Goal: Information Seeking & Learning: Find specific page/section

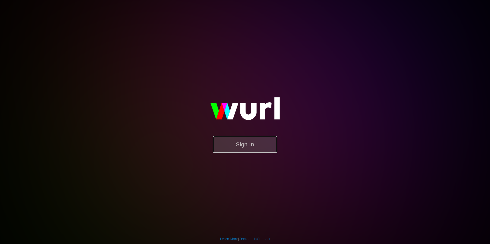
click at [254, 145] on button "Sign In" at bounding box center [245, 144] width 64 height 17
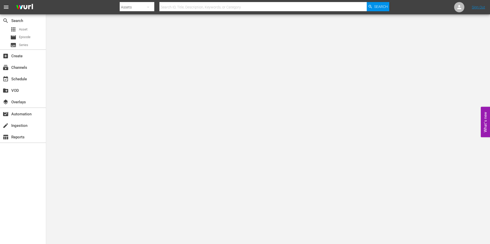
click at [7, 11] on button "menu" at bounding box center [6, 7] width 12 height 12
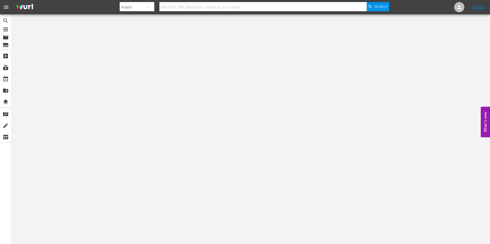
click at [6, 10] on span "menu" at bounding box center [6, 7] width 6 height 6
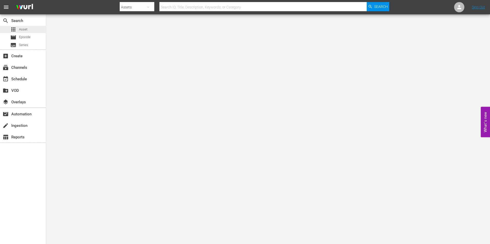
click at [29, 31] on div "apps Asset" at bounding box center [23, 29] width 46 height 7
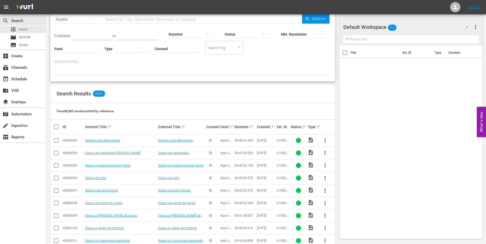
scroll to position [51, 0]
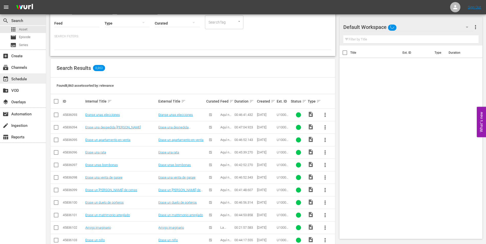
click at [26, 77] on div "event_available Schedule" at bounding box center [14, 78] width 29 height 5
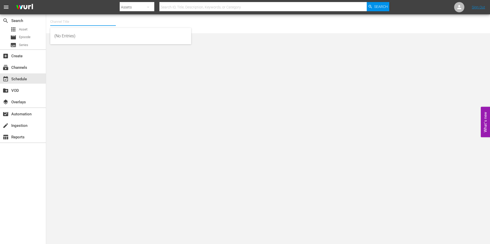
drag, startPoint x: 89, startPoint y: 17, endPoint x: 89, endPoint y: 20, distance: 3.1
click at [89, 17] on input "text" at bounding box center [83, 22] width 66 height 12
click at [33, 67] on div "subscriptions Channels" at bounding box center [23, 67] width 46 height 10
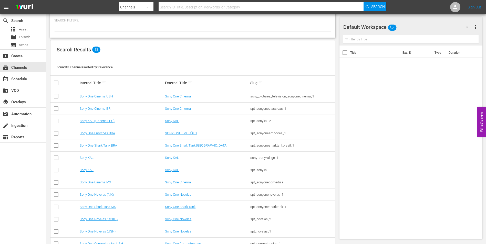
scroll to position [41, 0]
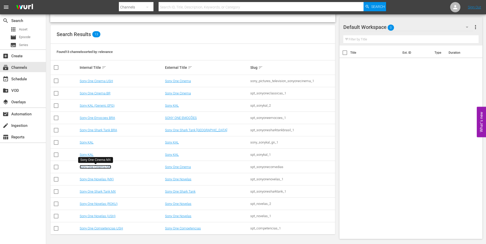
click at [103, 167] on link "Sony One Cinema MX" at bounding box center [96, 167] width 32 height 4
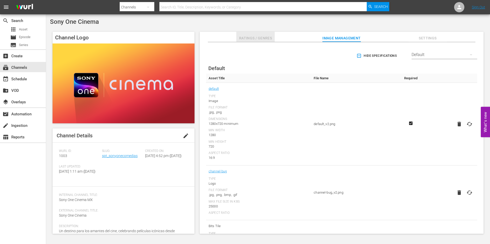
drag, startPoint x: 261, startPoint y: 39, endPoint x: 265, endPoint y: 40, distance: 4.2
click at [261, 39] on span "Ratings / Genres" at bounding box center [255, 38] width 38 height 6
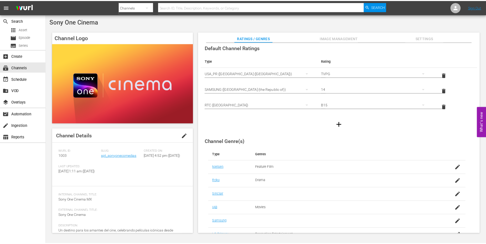
scroll to position [55, 0]
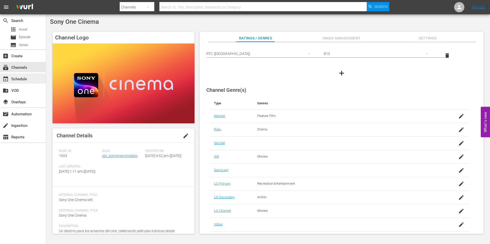
click at [29, 80] on div "event_available Schedule" at bounding box center [23, 79] width 46 height 10
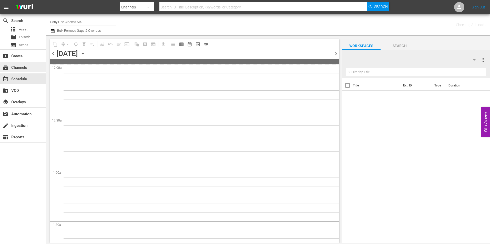
click at [30, 67] on div "subscriptions Channels" at bounding box center [23, 67] width 46 height 10
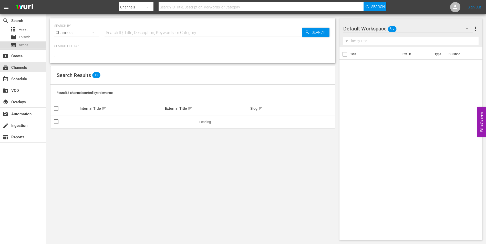
click at [33, 44] on div "subtitles Series" at bounding box center [23, 44] width 46 height 7
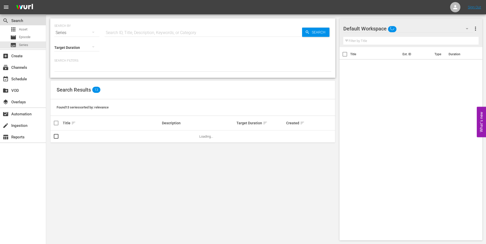
click at [30, 24] on div "search Search" at bounding box center [23, 20] width 46 height 10
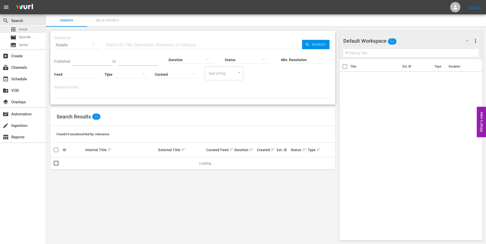
click at [30, 29] on div "apps Asset" at bounding box center [23, 29] width 46 height 7
click at [30, 30] on div "apps Asset" at bounding box center [23, 29] width 46 height 7
click at [115, 23] on span "Bulk Search" at bounding box center [107, 21] width 35 height 6
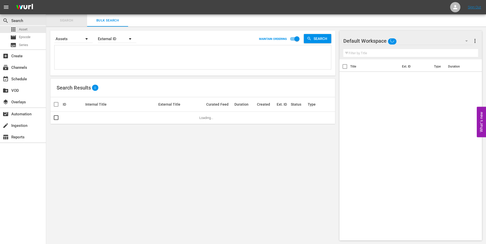
click at [70, 25] on button "Search" at bounding box center [66, 20] width 41 height 12
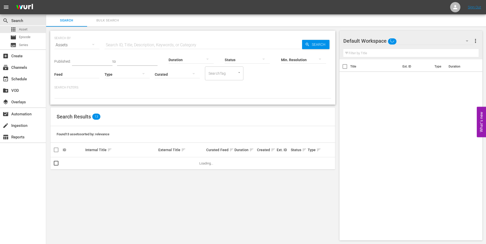
drag, startPoint x: 131, startPoint y: 43, endPoint x: 158, endPoint y: 50, distance: 27.2
click at [132, 44] on input "text" at bounding box center [202, 45] width 197 height 12
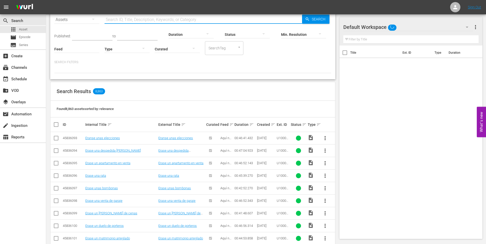
scroll to position [26, 0]
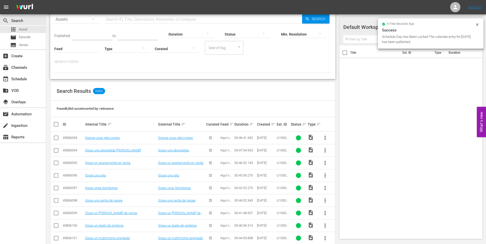
click at [135, 20] on input "text" at bounding box center [202, 19] width 197 height 12
paste input "OM5800367.mp4"
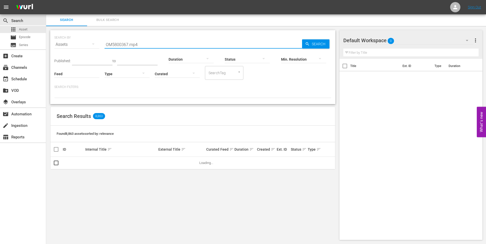
type input "OM5800367.mp4"
click at [320, 17] on div "Search Bulk Search" at bounding box center [266, 20] width 440 height 12
click at [319, 47] on span "Search" at bounding box center [320, 44] width 20 height 9
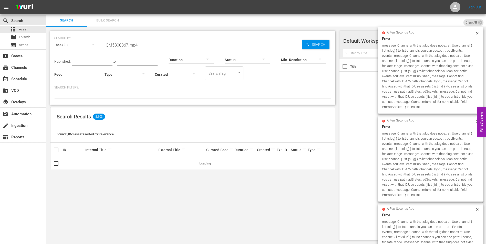
click at [478, 30] on div "a few seconds ago Error message: Channel with that slug does not exist. Use cha…" at bounding box center [431, 70] width 106 height 87
click at [475, 35] on div "a few seconds ago Error message: Channel with that slug does not exist. Use cha…" at bounding box center [430, 70] width 97 height 78
click at [478, 33] on icon at bounding box center [477, 33] width 4 height 4
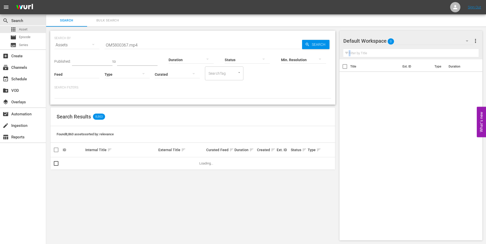
click at [477, 32] on div "Default Workspace 0 Default more_vert" at bounding box center [410, 39] width 135 height 16
drag, startPoint x: 158, startPoint y: 45, endPoint x: 74, endPoint y: 49, distance: 84.3
click at [74, 49] on div "SEARCH BY Search By Assets Search ID, Title, Description, Keywords, or Category…" at bounding box center [192, 42] width 277 height 18
drag, startPoint x: 367, startPoint y: 116, endPoint x: 371, endPoint y: 115, distance: 4.4
click at [369, 116] on div "Title Ext. ID Type Duration" at bounding box center [410, 148] width 143 height 179
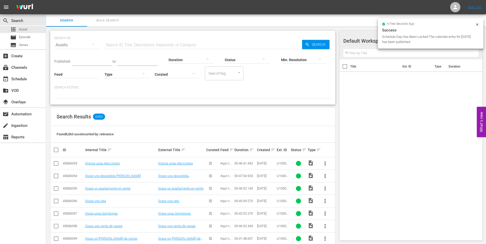
click at [479, 22] on div "a few seconds ago Success Schedule Day Has Been Locked The calendar entry for […" at bounding box center [431, 33] width 106 height 30
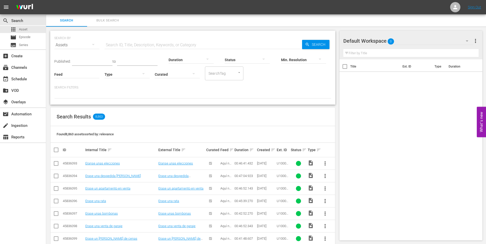
click at [474, 27] on div "Default Workspace 0 Default more_vert Filter by Title Title Ext. ID Type Durati…" at bounding box center [412, 229] width 146 height 404
click at [7, 7] on span "menu" at bounding box center [6, 7] width 6 height 6
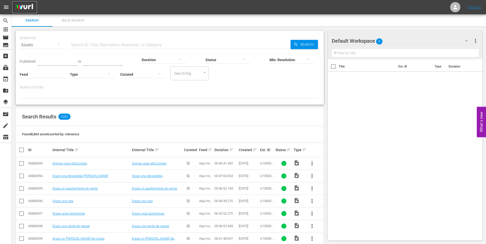
click at [25, 6] on img at bounding box center [24, 7] width 25 height 12
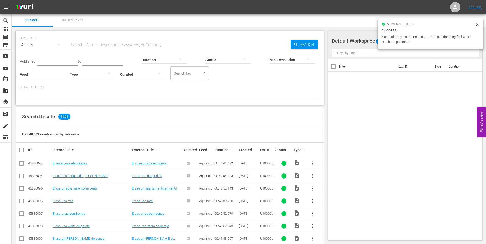
click at [478, 26] on icon at bounding box center [477, 25] width 4 height 4
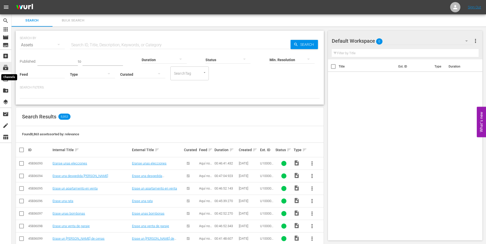
click at [6, 69] on span "subscriptions" at bounding box center [6, 68] width 6 height 6
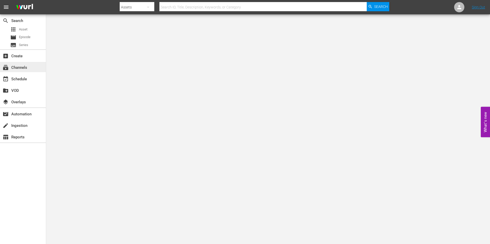
click at [26, 68] on div "subscriptions Channels" at bounding box center [14, 67] width 29 height 5
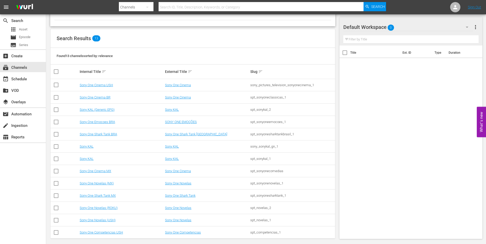
scroll to position [44, 0]
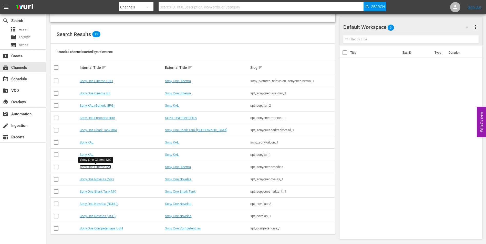
click at [100, 167] on link "Sony One Cinema MX" at bounding box center [96, 167] width 32 height 4
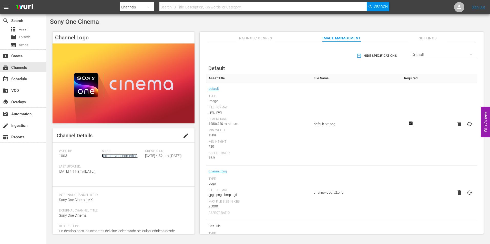
click at [123, 156] on link "spt_sonyonecomedias" at bounding box center [120, 156] width 36 height 4
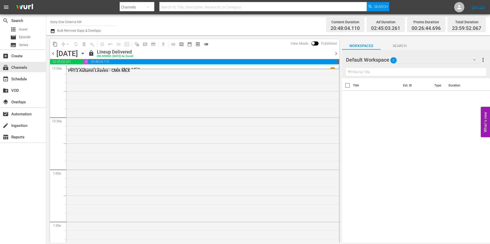
click at [389, 73] on input "text" at bounding box center [416, 72] width 140 height 8
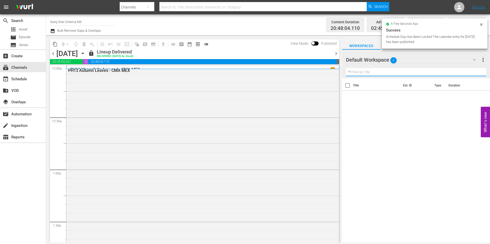
paste input "OM5800367"
type input "OM5800367"
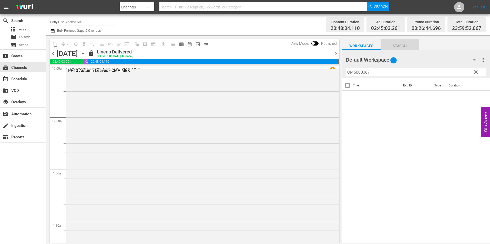
click at [398, 48] on span "Search" at bounding box center [399, 46] width 38 height 6
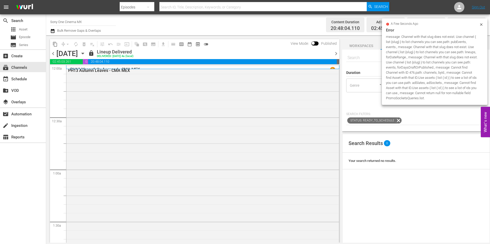
click at [479, 23] on icon at bounding box center [481, 25] width 4 height 4
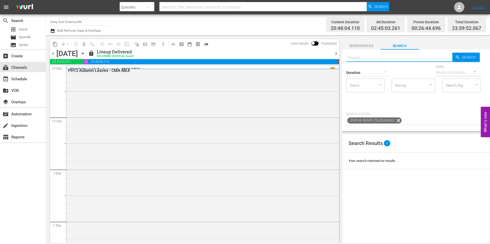
click at [378, 59] on input "text" at bounding box center [399, 58] width 106 height 12
paste input "OM5800367"
type input "OM5800367"
click at [461, 57] on span "Search" at bounding box center [470, 57] width 20 height 9
type input "OM5800367"
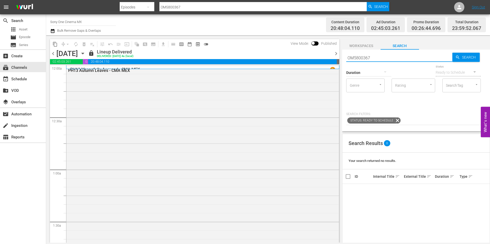
drag, startPoint x: 383, startPoint y: 57, endPoint x: 320, endPoint y: 68, distance: 64.0
click at [320, 68] on div "content_copy compress arrow_drop_down autorenew_outlined delete_forever_outline…" at bounding box center [268, 139] width 444 height 208
drag, startPoint x: 468, startPoint y: 33, endPoint x: 468, endPoint y: 40, distance: 6.9
click at [468, 36] on div "Channel Title Sony One Cinema MX Bulk Remove Gaps & Overlaps Content Duration 2…" at bounding box center [268, 128] width 444 height 229
click at [474, 164] on div "Your search returned no results." at bounding box center [415, 161] width 147 height 17
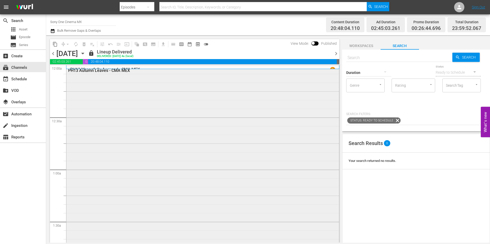
click at [124, 70] on div "PH13 Autumn Leaves - CMA MEX" at bounding box center [188, 70] width 241 height 5
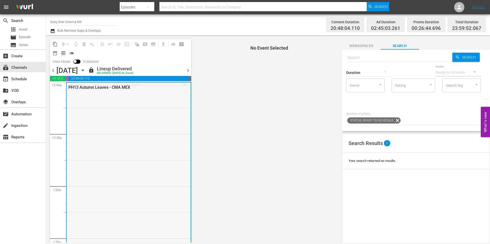
click at [123, 86] on div "PH13 Autumn Leaves - CMA MEX" at bounding box center [115, 87] width 95 height 5
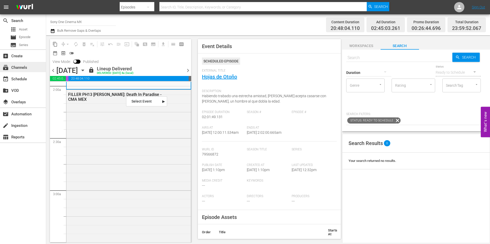
click at [29, 68] on div "subscriptions Channels" at bounding box center [23, 67] width 46 height 10
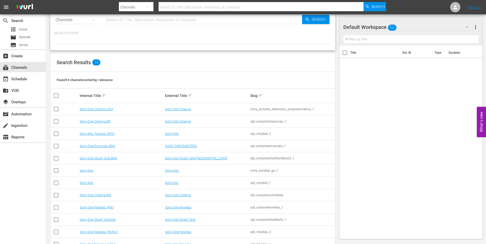
scroll to position [26, 0]
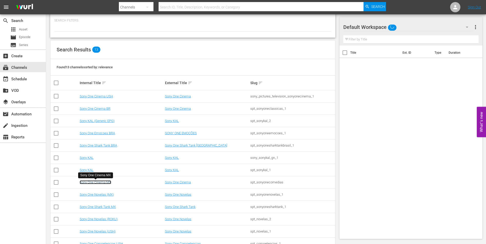
click at [104, 183] on link "Sony One Cinema MX" at bounding box center [96, 183] width 32 height 4
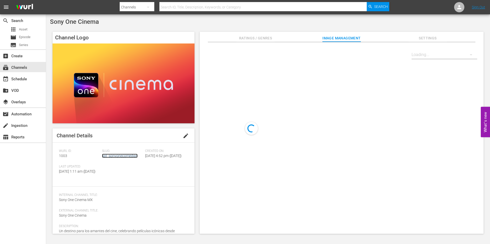
click at [117, 157] on link "spt_sonyonecomedias" at bounding box center [120, 156] width 36 height 4
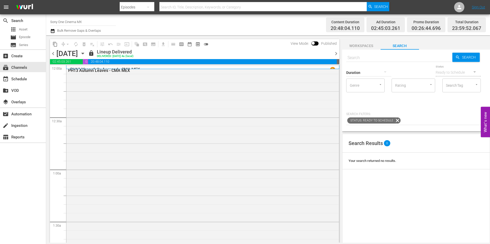
click at [52, 53] on span "chevron_left" at bounding box center [53, 53] width 6 height 6
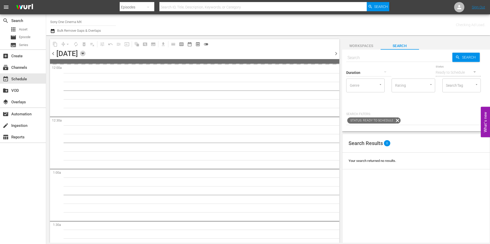
click at [86, 53] on icon "button" at bounding box center [83, 54] width 6 height 6
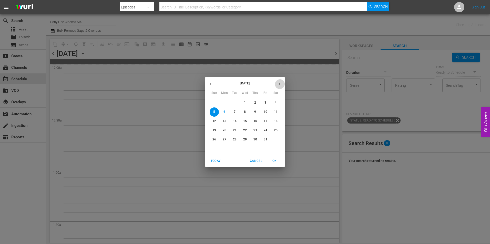
click at [279, 83] on icon "button" at bounding box center [280, 84] width 4 height 4
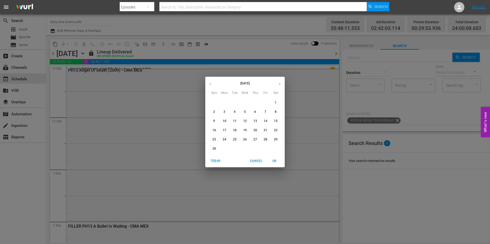
click at [228, 111] on span "3" at bounding box center [224, 112] width 9 height 4
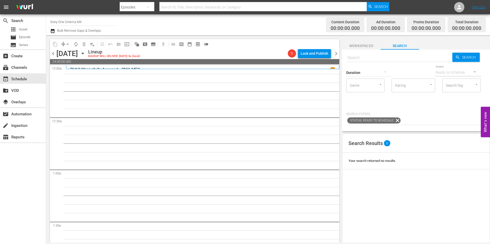
click at [86, 55] on icon "button" at bounding box center [83, 54] width 6 height 6
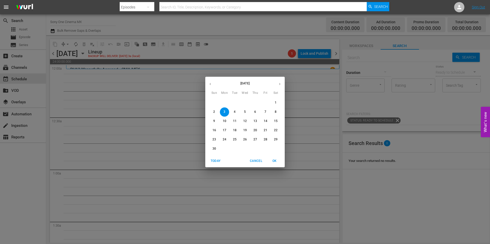
click at [210, 85] on icon "button" at bounding box center [210, 84] width 4 height 4
click at [235, 139] on p "28" at bounding box center [235, 140] width 4 height 4
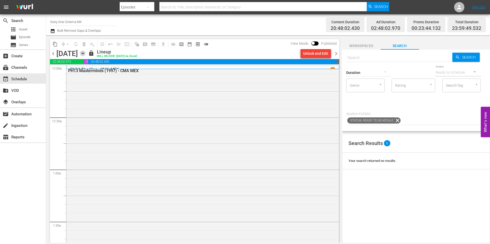
click at [84, 53] on icon "button" at bounding box center [82, 53] width 2 height 1
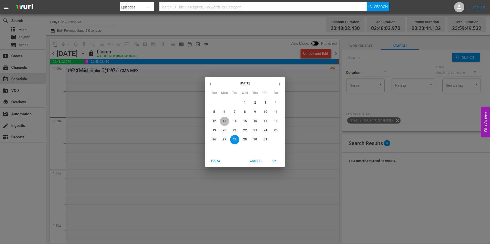
click at [224, 121] on p "13" at bounding box center [225, 121] width 4 height 4
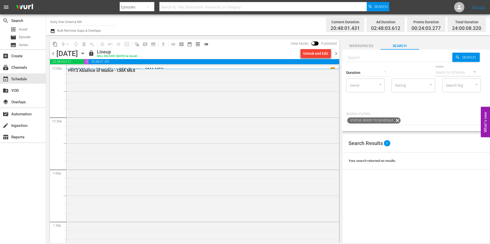
click at [86, 53] on icon "button" at bounding box center [83, 54] width 6 height 6
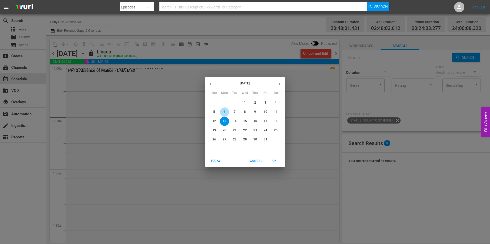
click at [226, 114] on span "6" at bounding box center [224, 112] width 9 height 4
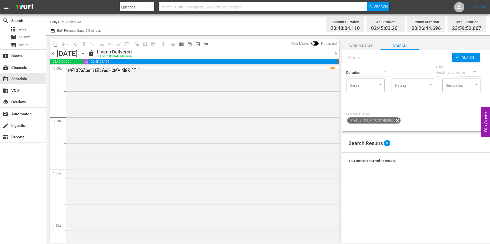
click at [86, 53] on icon "button" at bounding box center [83, 54] width 6 height 6
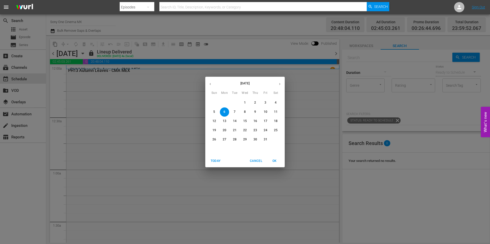
click at [227, 121] on span "13" at bounding box center [224, 121] width 9 height 4
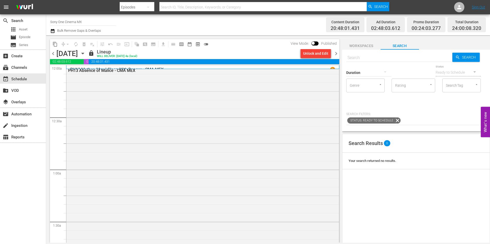
click at [86, 54] on icon "button" at bounding box center [83, 54] width 6 height 6
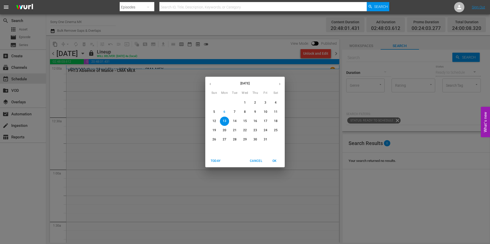
click at [236, 122] on p "14" at bounding box center [235, 121] width 4 height 4
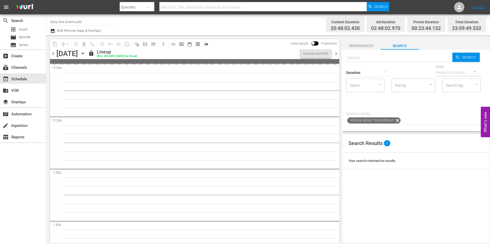
click at [84, 54] on icon "button" at bounding box center [82, 53] width 2 height 1
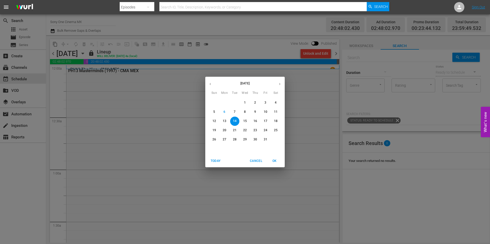
click at [224, 111] on p "6" at bounding box center [224, 112] width 2 height 4
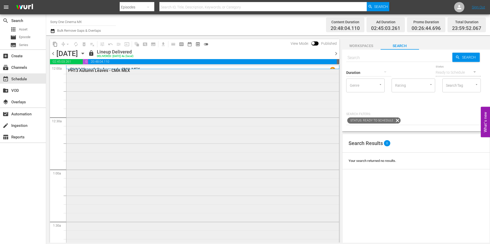
click at [119, 71] on div "PH13 Autumn Leaves - CMA MEX" at bounding box center [188, 70] width 241 height 5
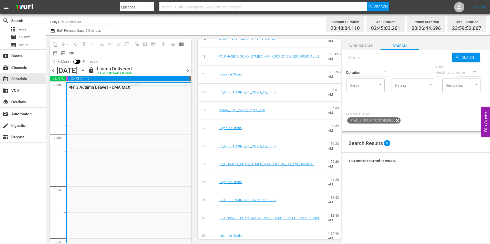
scroll to position [128, 0]
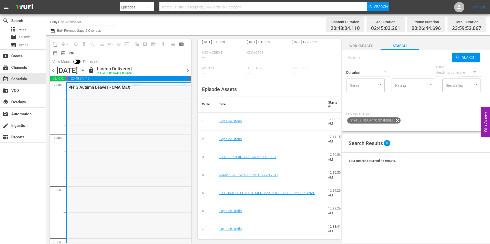
click at [132, 113] on div "PH13 Autumn Leaves - CMA MEX" at bounding box center [129, 188] width 124 height 211
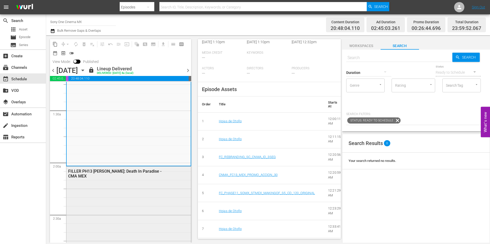
click at [134, 173] on div "FILLER PH13 Jesse Stone: Death In Paradise - CMA MEX" at bounding box center [116, 174] width 96 height 10
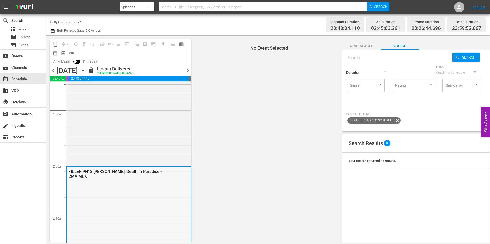
click at [134, 172] on div "FILLER PH13 Jesse Stone: Death In Paradise - CMA MEX" at bounding box center [115, 174] width 95 height 10
click at [138, 154] on div "PH13 Autumn Leaves - CMA MEX" at bounding box center [128, 59] width 124 height 211
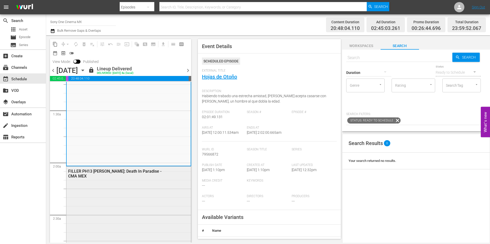
click at [137, 169] on div "FILLER PH13 Jesse Stone: Death In Paradise - CMA MEX" at bounding box center [116, 174] width 96 height 10
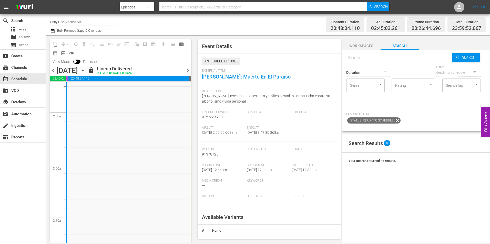
scroll to position [307, 0]
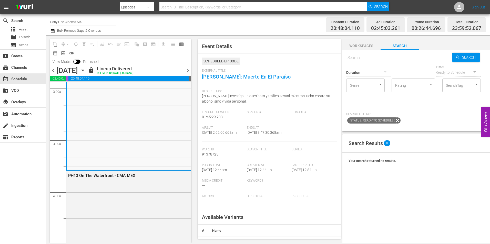
click at [137, 172] on div "PH13 On The Waterfront - CMA MEX" at bounding box center [128, 175] width 124 height 9
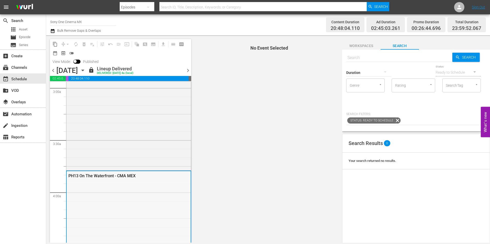
click at [124, 174] on div "PH13 On The Waterfront - CMA MEX" at bounding box center [129, 175] width 124 height 9
click at [124, 174] on div "PH13 On The Waterfront - CMA MEX" at bounding box center [115, 176] width 95 height 5
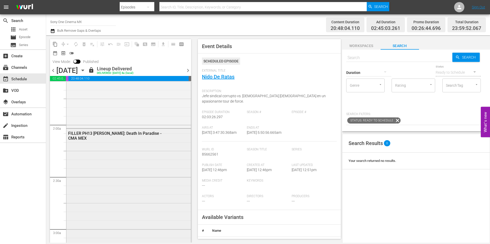
scroll to position [154, 0]
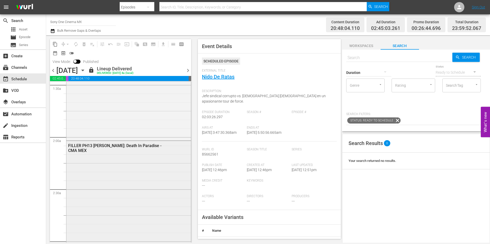
click at [117, 144] on div "FILLER PH13 Jesse Stone: Death In Paradise - CMA MEX" at bounding box center [116, 148] width 96 height 10
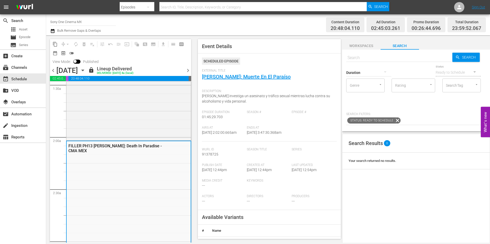
click at [117, 144] on div "FILLER PH13 Jesse Stone: Death In Paradise - CMA MEX" at bounding box center [115, 149] width 95 height 10
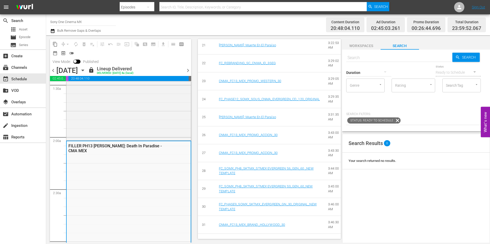
scroll to position [582, 0]
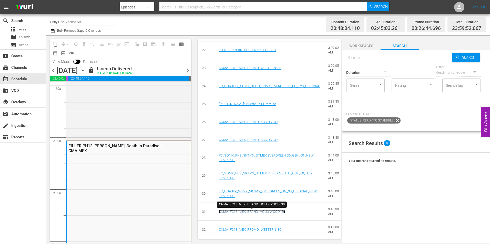
click at [272, 213] on link "CNMA_FC13_MEX_BRAND_HOLLYWOOD_30" at bounding box center [252, 212] width 66 height 4
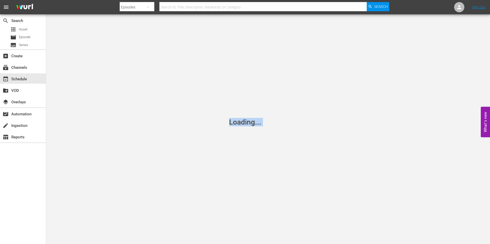
click at [272, 213] on div "Loading..." at bounding box center [245, 122] width 490 height 244
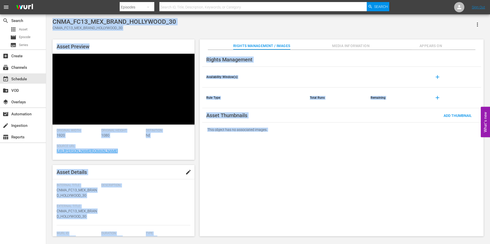
click at [236, 156] on div "Rights Management Availability Window(s) add Rule Type Total Runs Remaining add…" at bounding box center [342, 143] width 284 height 187
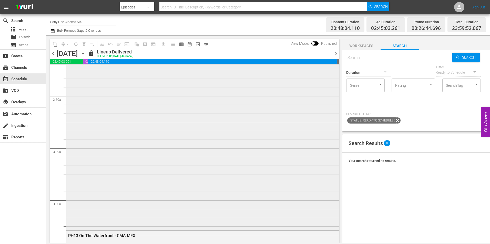
scroll to position [307, 0]
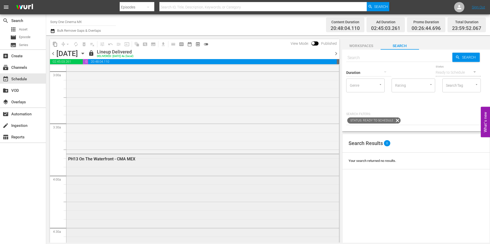
click at [129, 159] on div "PH13 On The Waterfront - CMA MEX" at bounding box center [188, 159] width 241 height 5
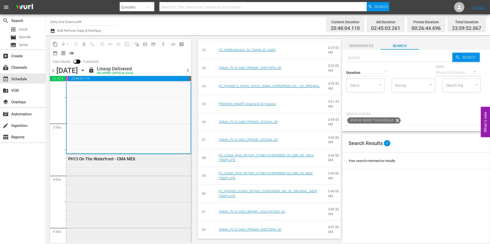
scroll to position [333, 0]
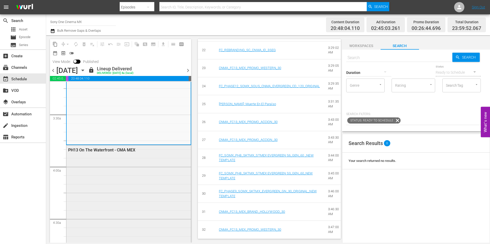
click at [123, 148] on div "PH13 On The Waterfront - CMA MEX" at bounding box center [116, 150] width 96 height 5
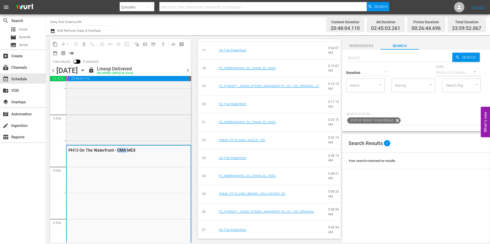
scroll to position [519, 0]
click at [123, 148] on div "PH13 On The Waterfront - CMA MEX" at bounding box center [115, 150] width 95 height 5
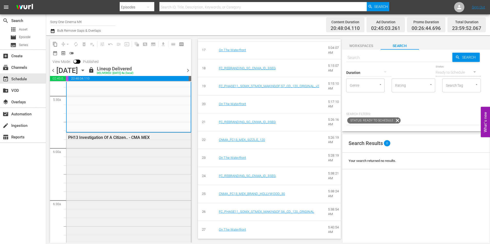
scroll to position [563, 0]
click at [146, 135] on div "PH13 Investigation Of A Citizen.. - CMA MEX" at bounding box center [116, 134] width 96 height 5
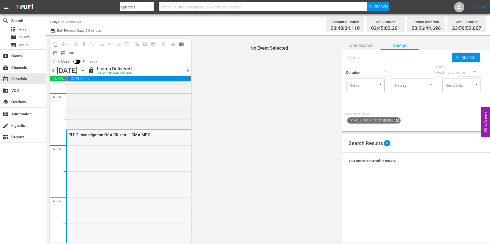
click at [117, 134] on div "PH13 Investigation Of A Citizen.. - CMA MEX" at bounding box center [115, 135] width 95 height 5
click at [145, 119] on div "PH13 On The Waterfront - CMA MEX" at bounding box center [128, 21] width 124 height 213
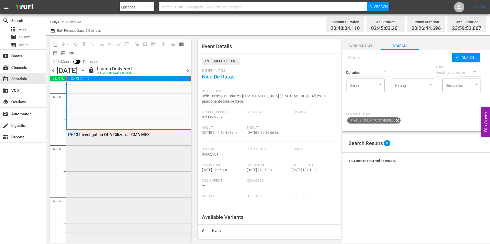
click at [148, 131] on div "PH13 Investigation Of A Citizen.. - CMA MEX" at bounding box center [128, 134] width 124 height 9
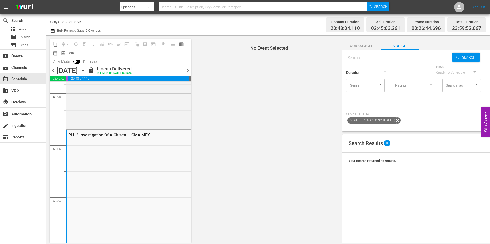
click at [148, 131] on div "PH13 Investigation Of A Citizen.. - CMA MEX" at bounding box center [129, 134] width 124 height 9
click at [110, 133] on div "PH13 Investigation Of A Citizen.. - CMA MEX" at bounding box center [115, 135] width 95 height 5
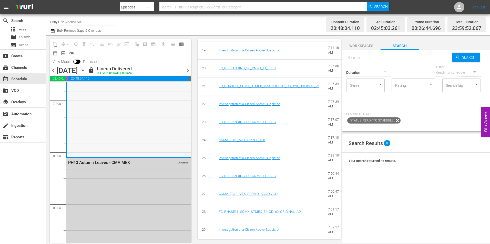
scroll to position [768, 0]
click at [106, 161] on div "PH13 Autumn Leaves - CMA MEX" at bounding box center [116, 160] width 96 height 5
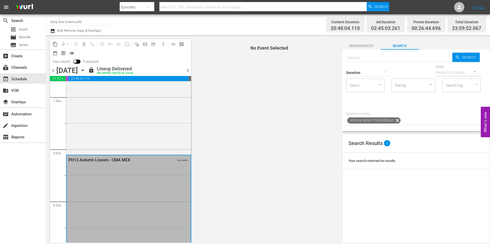
click at [106, 161] on div "PH13 Autumn Leaves - CMA MEX" at bounding box center [115, 160] width 95 height 5
click at [106, 160] on div "PH13 Autumn Leaves - CMA MEX" at bounding box center [115, 160] width 95 height 5
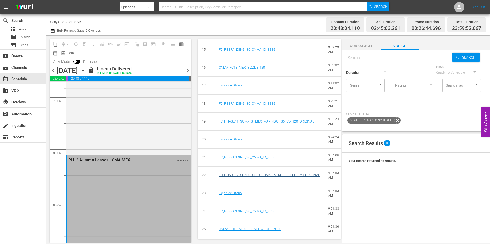
scroll to position [492, 0]
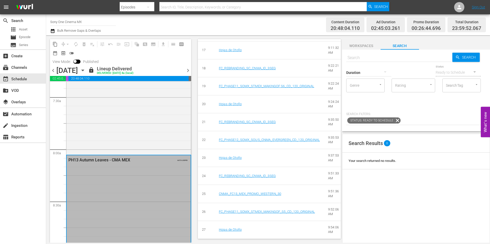
click at [356, 56] on input "text" at bounding box center [399, 58] width 106 height 12
click at [384, 61] on div "Duration" at bounding box center [368, 69] width 45 height 18
click at [387, 58] on input "text" at bounding box center [399, 58] width 106 height 12
click at [375, 56] on input "text" at bounding box center [399, 58] width 106 height 12
paste input "CNMA_FC14_MEX_GNKD_ROMANCE_30"
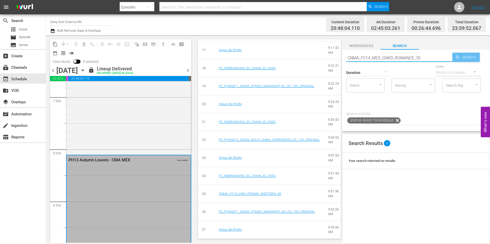
type input "CNMA_FC14_MEX_GNKD_ROMANCE_30"
click at [462, 54] on span "Search" at bounding box center [470, 57] width 20 height 9
type input "CNMA_FC14_MEX_GNKD_ROMANCE_30"
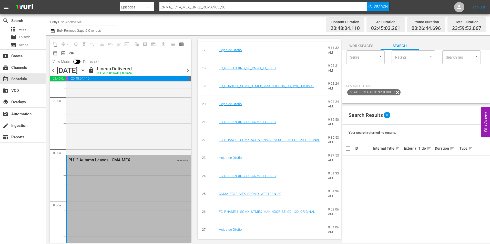
scroll to position [0, 0]
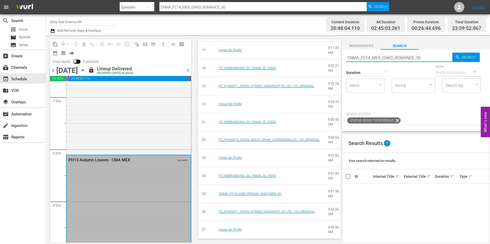
drag, startPoint x: 434, startPoint y: 58, endPoint x: 342, endPoint y: 70, distance: 92.8
click at [342, 70] on div "Search CNMA_FC14_MEX_GNKD_ROMANCE_30 Search Duration Status Ready to Schedule G…" at bounding box center [416, 91] width 148 height 82
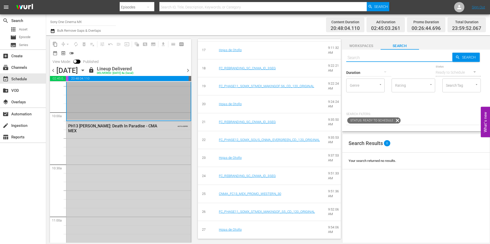
scroll to position [1076, 0]
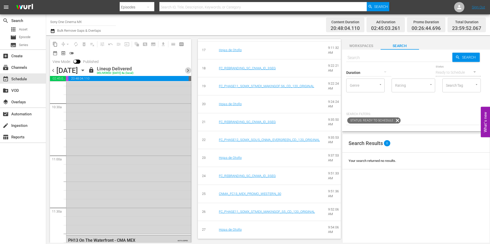
click at [189, 69] on span "chevron_right" at bounding box center [188, 70] width 6 height 6
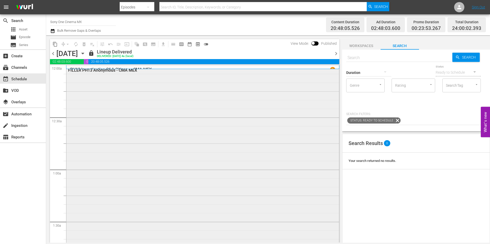
click at [134, 70] on div "FILLER PH13 Anonymous - CMA MEX" at bounding box center [188, 70] width 241 height 5
click at [94, 56] on span "lock" at bounding box center [91, 53] width 6 height 6
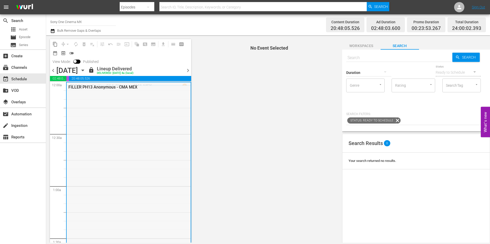
click at [134, 89] on div "FILLER PH13 Anonymous - CMA MEX" at bounding box center [115, 87] width 95 height 5
click at [117, 86] on div "FILLER PH13 Anonymous - CMA MEX" at bounding box center [115, 87] width 95 height 5
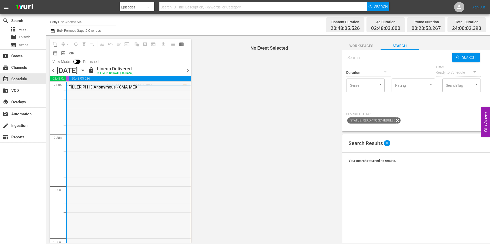
drag, startPoint x: 138, startPoint y: 97, endPoint x: 140, endPoint y: 100, distance: 3.1
click at [140, 100] on div "FILLER PH13 Anonymous - CMA MEX" at bounding box center [129, 213] width 124 height 263
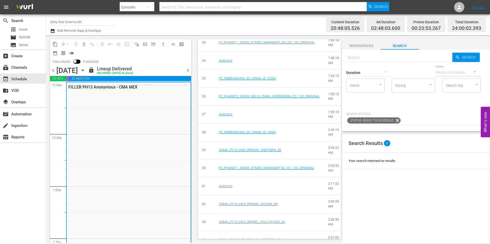
scroll to position [629, 0]
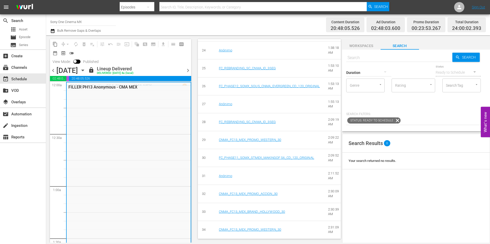
click at [353, 39] on div "Workspaces Search Search Search Duration Status Ready to Schedule Genre Genre R…" at bounding box center [416, 139] width 148 height 208
click at [183, 59] on div "content_copy compress arrow_drop_down autorenew_outlined delete_forever_outline…" at bounding box center [120, 52] width 141 height 27
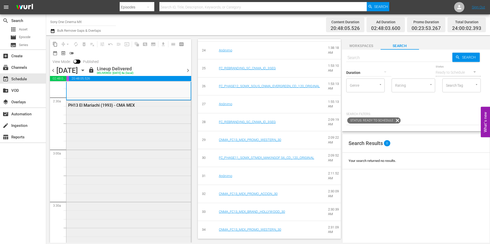
scroll to position [256, 0]
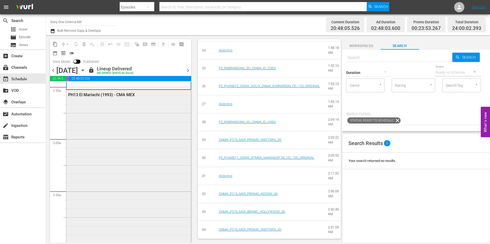
click at [132, 96] on div "PH13 El Mariachi (1993) - CMA MEX" at bounding box center [116, 94] width 96 height 5
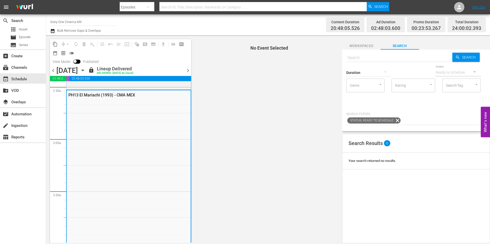
click at [132, 96] on div "PH13 El Mariachi (1993) - CMA MEX" at bounding box center [115, 95] width 95 height 5
click at [115, 96] on div "PH13 El Mariachi (1993) - CMA MEX" at bounding box center [115, 95] width 95 height 5
click at [123, 96] on div "PH13 El Mariachi (1993) - CMA MEX" at bounding box center [115, 95] width 95 height 5
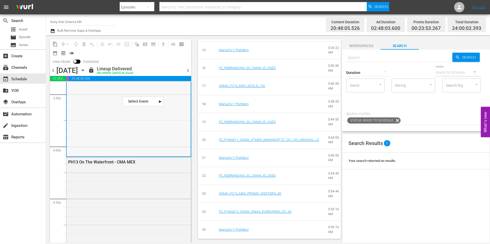
scroll to position [359, 0]
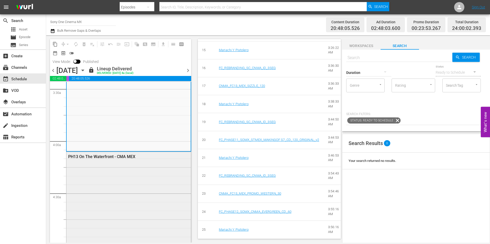
click at [120, 160] on div "PH13 On The Waterfront - CMA MEX" at bounding box center [128, 156] width 124 height 9
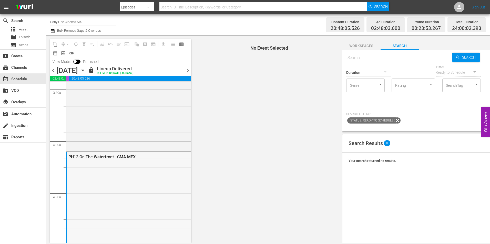
click at [122, 161] on div "PH13 On The Waterfront - CMA MEX" at bounding box center [129, 156] width 124 height 9
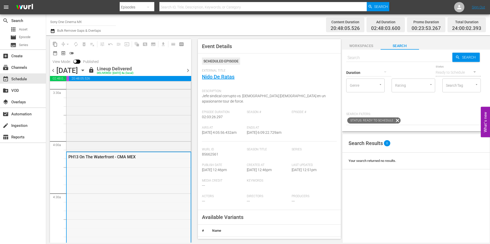
click at [126, 158] on div "PH13 On The Waterfront - CMA MEX" at bounding box center [115, 157] width 95 height 5
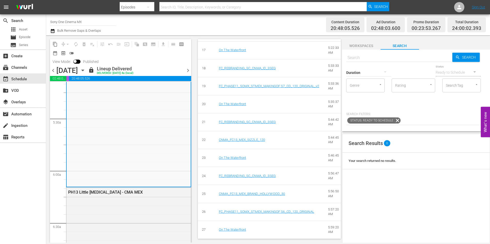
scroll to position [589, 0]
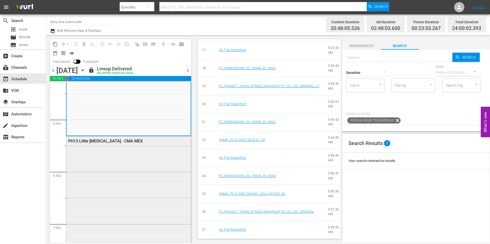
click at [102, 140] on div "PH13 Little Nikita - CMA MEX" at bounding box center [116, 141] width 96 height 5
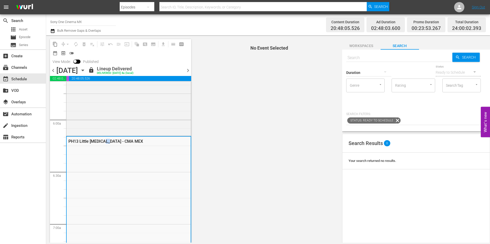
click at [102, 140] on div "PH13 Little Nikita - CMA MEX" at bounding box center [115, 141] width 95 height 5
click at [102, 139] on div "PH13 Little Nikita - CMA MEX" at bounding box center [115, 141] width 95 height 5
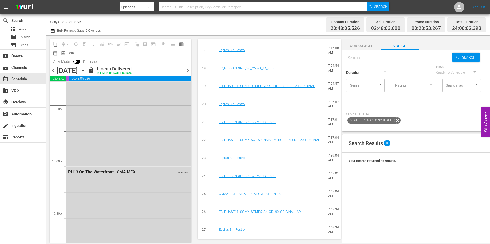
scroll to position [1255, 0]
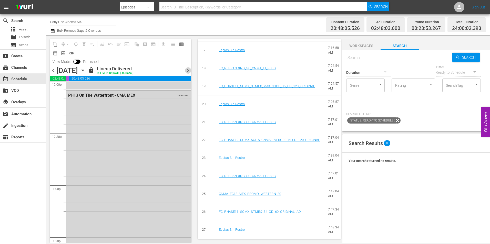
click at [187, 72] on span "chevron_right" at bounding box center [188, 70] width 6 height 6
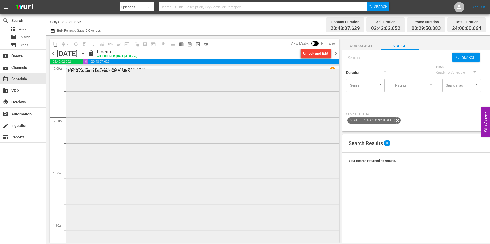
click at [129, 73] on div "PH13 Autumn Leaves - CMA MEX" at bounding box center [188, 70] width 241 height 5
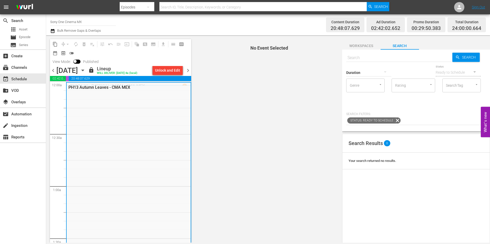
click at [78, 73] on div "Wednesday, October 8th" at bounding box center [67, 70] width 22 height 8
drag, startPoint x: 129, startPoint y: 73, endPoint x: 126, endPoint y: 97, distance: 24.0
click at [126, 97] on div "PH13 Autumn Leaves - CMA MEX" at bounding box center [129, 188] width 124 height 211
click at [124, 89] on div "PH13 Autumn Leaves - CMA MEX" at bounding box center [115, 87] width 95 height 5
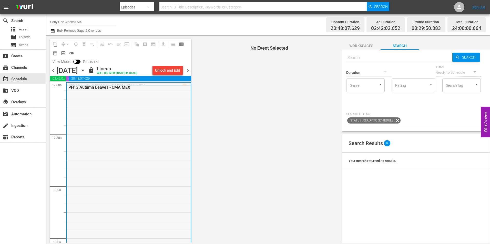
click at [118, 88] on div "PH13 Autumn Leaves - CMA MEX" at bounding box center [115, 87] width 95 height 5
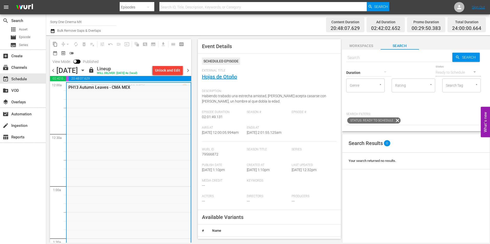
click at [212, 103] on span "Habiendo trabado una estrecha amistad, Millicent acepta casarse con Burt, un ho…" at bounding box center [264, 98] width 124 height 9
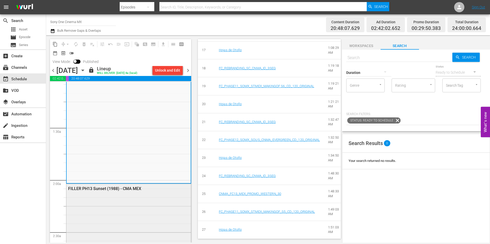
scroll to position [205, 0]
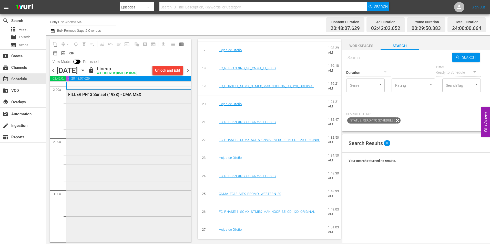
click at [127, 94] on div "FILLER PH13 Sunset (1988) - CMA MEX" at bounding box center [116, 94] width 96 height 5
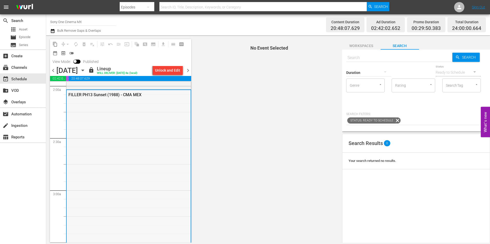
click at [135, 95] on div "FILLER PH13 Sunset (1988) - CMA MEX" at bounding box center [115, 94] width 95 height 5
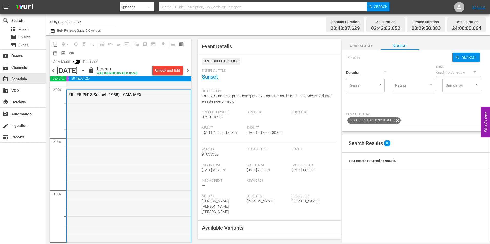
click at [136, 95] on div "FILLER PH13 Sunset (1988) - CMA MEX" at bounding box center [115, 94] width 95 height 5
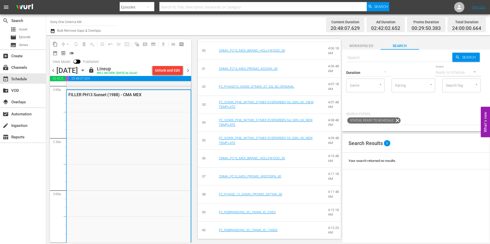
scroll to position [737, 0]
click at [86, 70] on icon "button" at bounding box center [83, 71] width 6 height 6
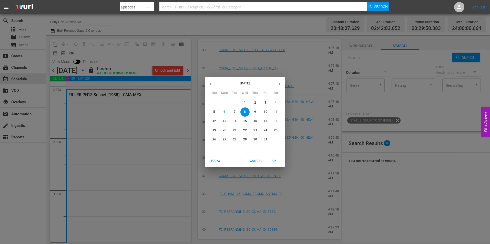
click at [277, 85] on button "button" at bounding box center [280, 84] width 10 height 10
click at [273, 103] on span "1" at bounding box center [275, 103] width 9 height 4
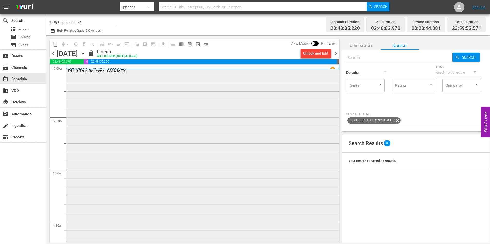
click at [120, 70] on div "PH13 True Believer - CMA MEX" at bounding box center [188, 71] width 241 height 5
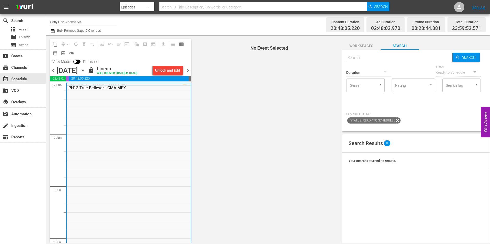
click at [78, 70] on div "Saturday, November 1st" at bounding box center [67, 70] width 22 height 8
click at [215, 89] on span "No Event Selected" at bounding box center [268, 139] width 148 height 208
click at [117, 89] on div "PH13 True Believer - CMA MEX" at bounding box center [115, 88] width 95 height 5
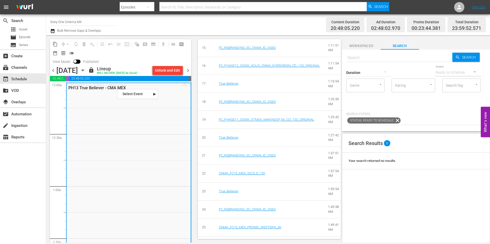
scroll to position [492, 0]
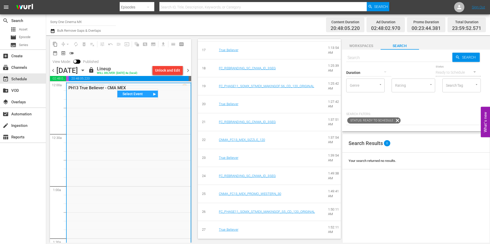
click at [187, 70] on span "chevron_right" at bounding box center [188, 70] width 6 height 6
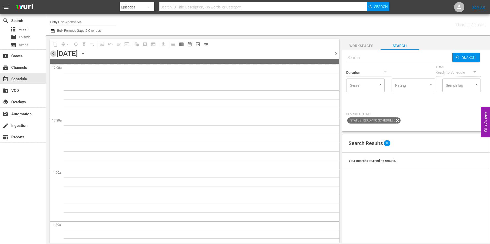
click at [53, 55] on span "chevron_left" at bounding box center [53, 53] width 6 height 6
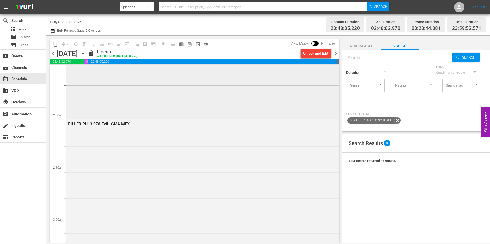
scroll to position [154, 0]
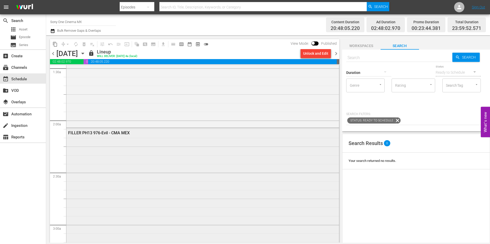
click at [120, 131] on div "FILLER PH13 976-Evil - CMA MEX" at bounding box center [188, 133] width 241 height 5
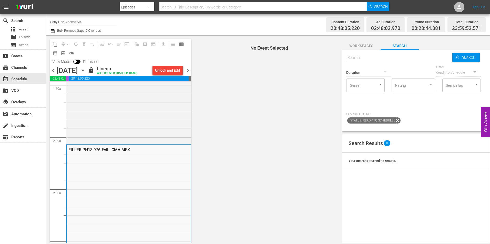
click at [120, 131] on div "PH13 True Believer - CMA MEX" at bounding box center [128, 36] width 124 height 214
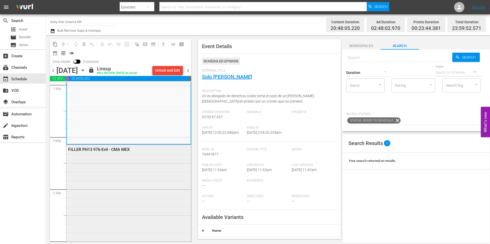
click at [120, 150] on div "FILLER PH13 976-Evil - CMA MEX" at bounding box center [116, 149] width 96 height 5
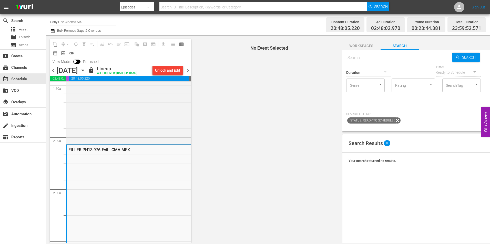
click at [120, 150] on div "FILLER PH13 976-Evil - CMA MEX" at bounding box center [115, 150] width 95 height 5
click at [121, 149] on div "FILLER PH13 976-Evil - CMA MEX" at bounding box center [115, 150] width 95 height 5
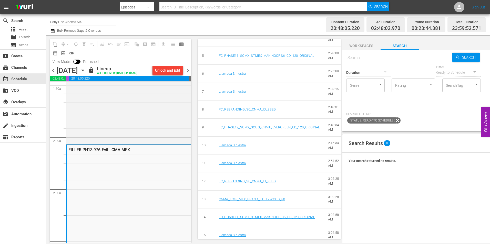
scroll to position [333, 0]
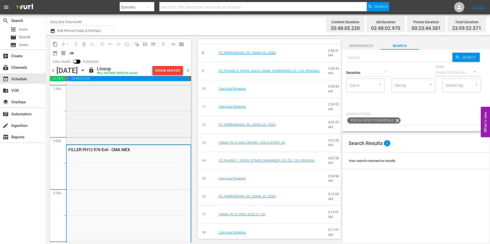
click at [86, 72] on icon "button" at bounding box center [83, 71] width 6 height 6
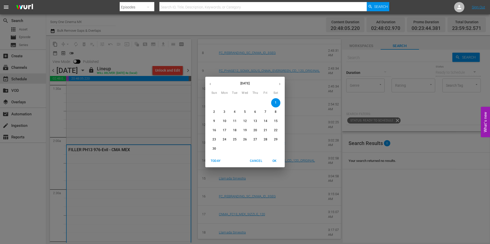
click at [279, 84] on icon "button" at bounding box center [279, 84] width 1 height 2
click at [214, 102] on p "1" at bounding box center [214, 103] width 2 height 4
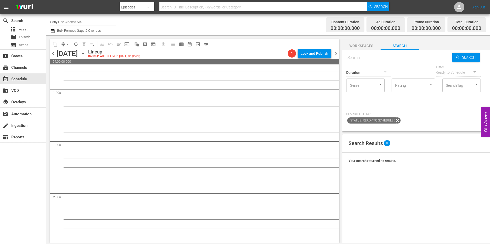
scroll to position [77, 0]
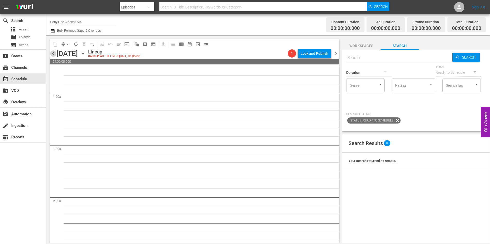
click at [53, 55] on span "chevron_left" at bounding box center [53, 53] width 6 height 6
click at [86, 55] on icon "button" at bounding box center [83, 54] width 6 height 6
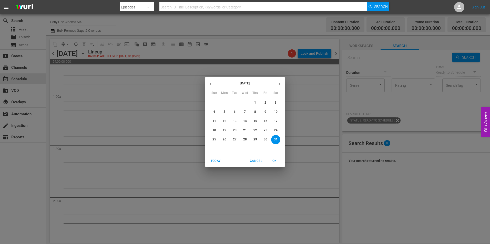
click at [210, 84] on icon "button" at bounding box center [209, 84] width 1 height 2
click at [228, 121] on span "10" at bounding box center [224, 121] width 9 height 4
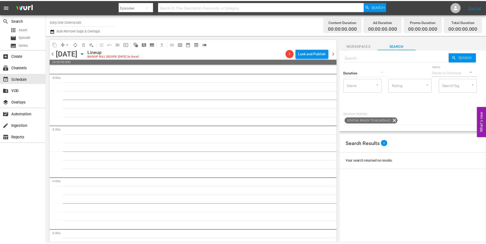
scroll to position [512, 0]
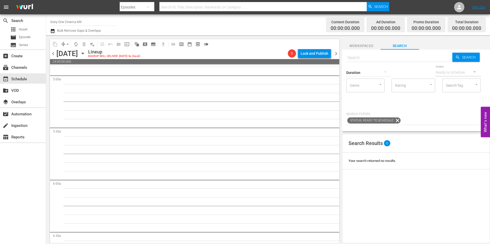
click at [54, 54] on span "chevron_left" at bounding box center [53, 53] width 6 height 6
click at [18, 66] on div "subscriptions Channels" at bounding box center [14, 67] width 29 height 5
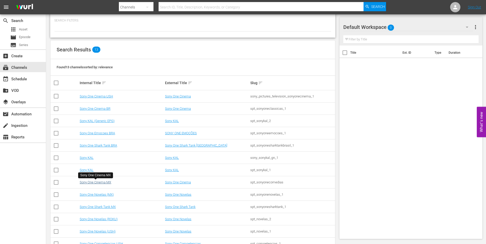
scroll to position [41, 0]
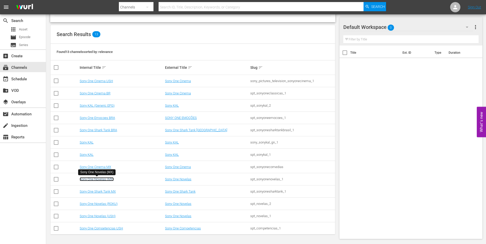
click at [109, 181] on link "Sony One Novelas (MX)" at bounding box center [97, 179] width 34 height 4
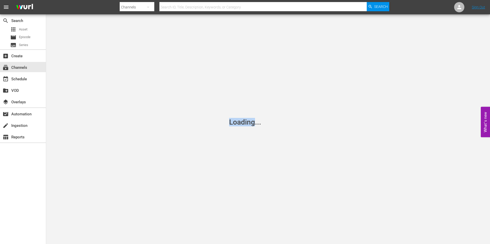
click at [109, 181] on div "Loading..." at bounding box center [245, 122] width 490 height 244
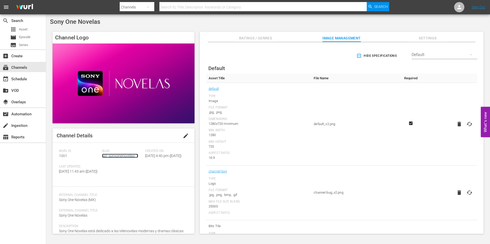
click at [126, 155] on link "spt_sonyonenovelas_1" at bounding box center [120, 156] width 36 height 4
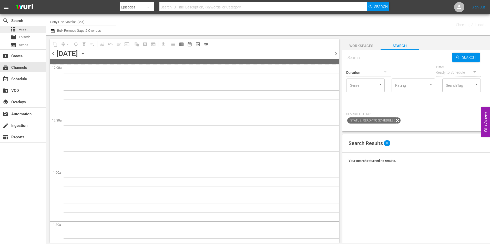
click at [20, 29] on span "Asset" at bounding box center [23, 29] width 8 height 5
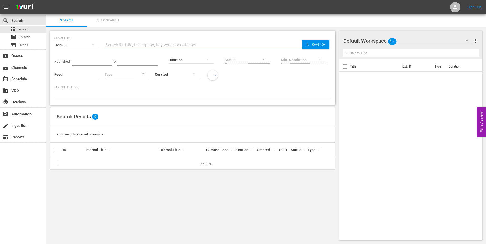
click at [132, 43] on input "text" at bounding box center [202, 45] width 197 height 12
click at [91, 45] on icon "button" at bounding box center [93, 44] width 6 height 6
click at [110, 23] on div "Channels Series Episodes Assets" at bounding box center [243, 122] width 486 height 244
click at [111, 21] on div "Channels Series Episodes Assets" at bounding box center [243, 122] width 486 height 244
click at [107, 21] on span "Bulk Search" at bounding box center [107, 21] width 35 height 6
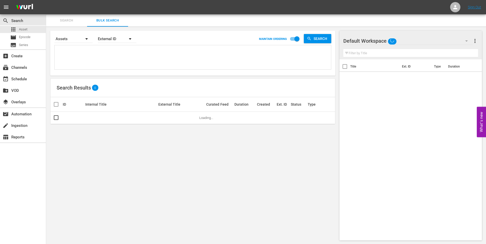
click at [123, 63] on textarea at bounding box center [193, 58] width 275 height 23
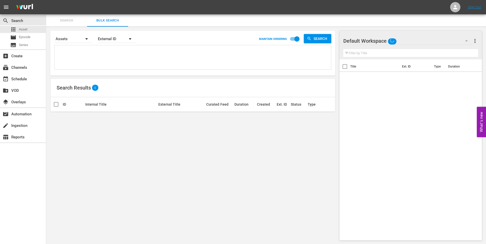
click at [142, 50] on textarea at bounding box center [193, 58] width 275 height 23
paste textarea "OM5800367"
type textarea "OM5800367"
click at [321, 36] on span "Search" at bounding box center [321, 38] width 20 height 9
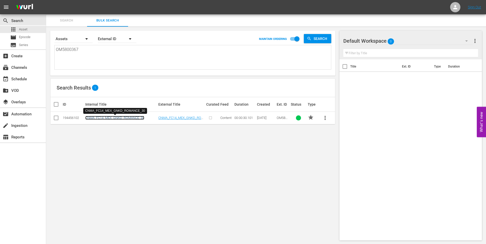
click at [136, 117] on link "CNMA_FC14_MEX_GNKD_ROMANCE_30" at bounding box center [114, 118] width 59 height 4
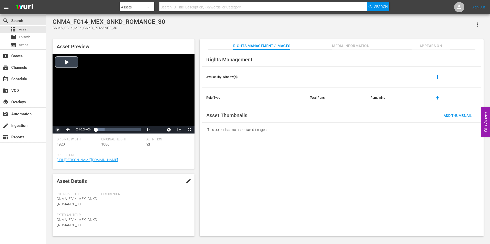
click at [58, 130] on span "Video Player" at bounding box center [58, 130] width 0 height 0
click at [42, 31] on div "apps Asset" at bounding box center [23, 29] width 46 height 7
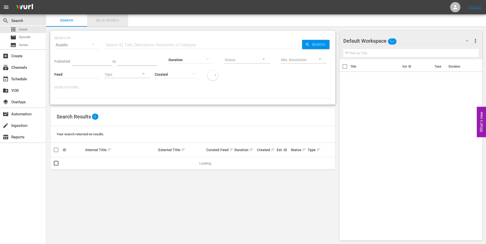
click at [105, 19] on span "Bulk Search" at bounding box center [107, 21] width 35 height 6
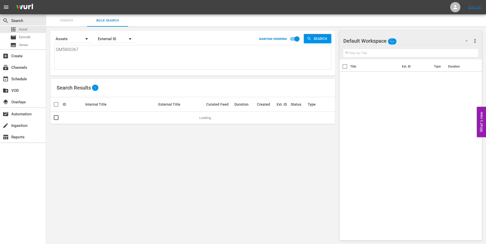
click at [116, 54] on textarea "OM5800367" at bounding box center [193, 58] width 275 height 23
drag, startPoint x: 118, startPoint y: 53, endPoint x: 49, endPoint y: 51, distance: 68.4
click at [49, 51] on div "Search By Assets Order By External ID MAINTAIN ORDERING Search OM5800367 OM5800…" at bounding box center [192, 136] width 293 height 218
paste textarea "OB5800360"
type textarea "OB5800360"
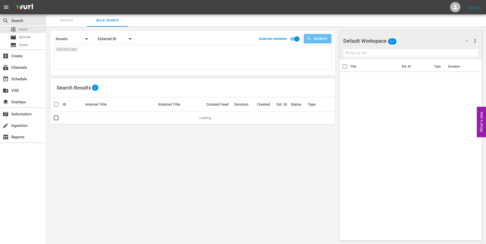
type textarea "OB5800360"
click at [324, 38] on span "Search" at bounding box center [321, 38] width 20 height 9
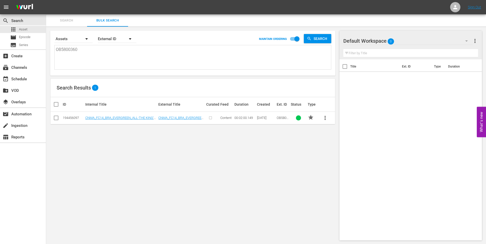
click at [143, 115] on td "CNMA_FC14_BRA_EVERGREEN_ALL-THE KING'S MEN_120" at bounding box center [121, 118] width 73 height 13
click at [143, 118] on link "CNMA_FC14_BRA_EVERGREEN_ALL-THE KING'S MEN_120" at bounding box center [120, 120] width 70 height 8
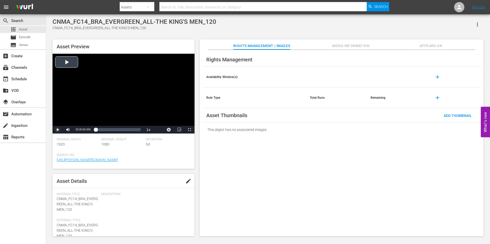
click at [58, 130] on span "Video Player" at bounding box center [58, 130] width 0 height 0
click at [32, 29] on div "apps Asset" at bounding box center [23, 29] width 46 height 7
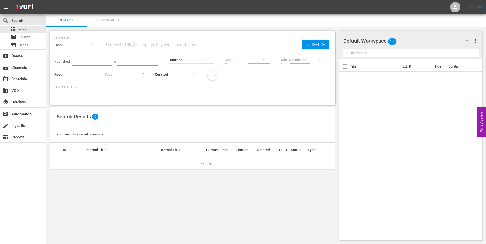
click at [100, 24] on button "Bulk Search" at bounding box center [107, 20] width 41 height 12
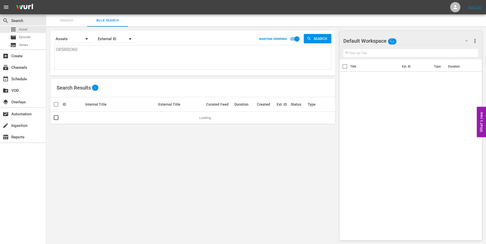
click at [134, 54] on textarea "OB5800360" at bounding box center [193, 58] width 275 height 23
drag, startPoint x: 134, startPoint y: 53, endPoint x: 43, endPoint y: 49, distance: 91.5
click at [47, 50] on div "Search By Assets Order By External ID MAINTAIN ORDERING Search OB5800360 OB5800…" at bounding box center [192, 136] width 293 height 218
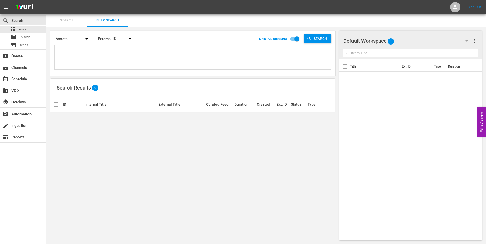
click at [84, 65] on textarea at bounding box center [193, 58] width 275 height 23
paste textarea "OB5800359"
type textarea "OB5800359"
click at [318, 35] on span "Search" at bounding box center [321, 38] width 20 height 9
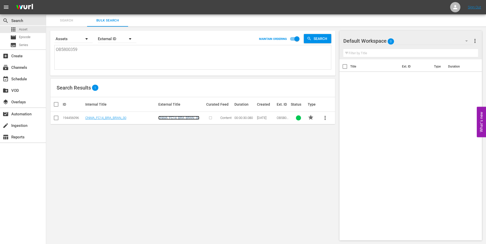
click at [165, 117] on link "CNMA_FC14_BRA_BRAN_30" at bounding box center [178, 118] width 41 height 4
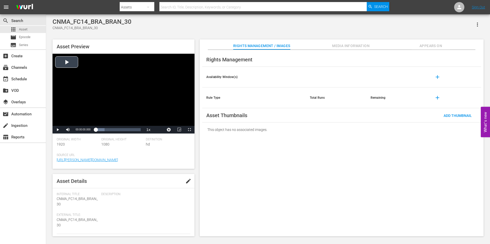
click at [64, 62] on div "Video Player" at bounding box center [124, 90] width 142 height 72
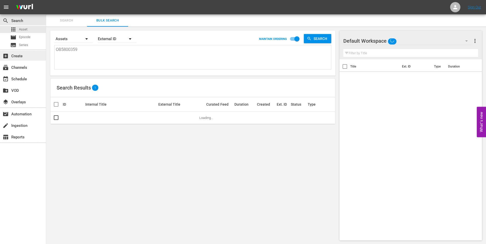
drag, startPoint x: 103, startPoint y: 52, endPoint x: 28, endPoint y: 53, distance: 75.3
click at [46, 0] on div "search Search apps Asset movie Episode subtitles Series add_box Create subscrip…" at bounding box center [266, 0] width 440 height 0
paste textarea "OM5800366"
type textarea "OM5800366"
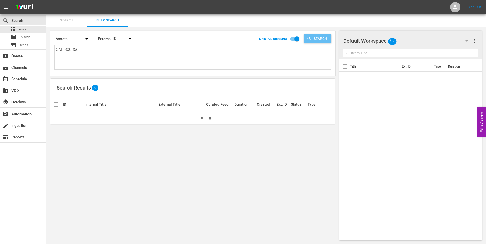
click at [317, 37] on span "Search" at bounding box center [321, 38] width 20 height 9
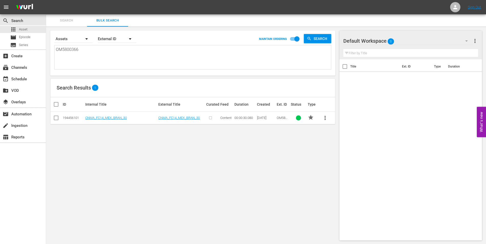
click at [113, 120] on td "CNMA_FC14_MEX_BRAN_30" at bounding box center [121, 118] width 73 height 13
drag, startPoint x: 113, startPoint y: 120, endPoint x: 106, endPoint y: 117, distance: 8.6
click at [106, 117] on link "CNMA_FC14_MEX_BRAN_30" at bounding box center [105, 118] width 41 height 4
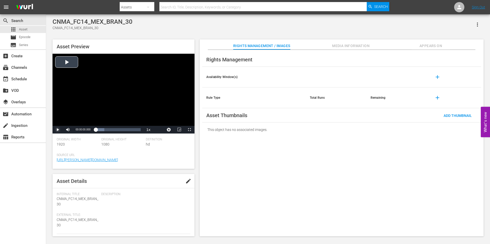
click at [58, 130] on span "Video Player" at bounding box center [58, 130] width 0 height 0
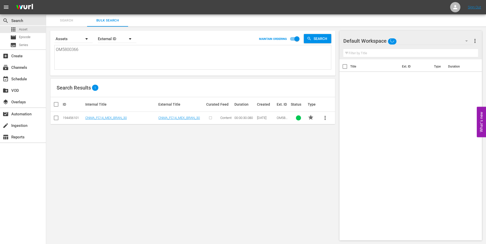
drag, startPoint x: 117, startPoint y: 57, endPoint x: 120, endPoint y: 57, distance: 3.1
click at [120, 57] on textarea "OM5800366" at bounding box center [193, 58] width 275 height 23
type textarea "OM580036"
type textarea "OM58003"
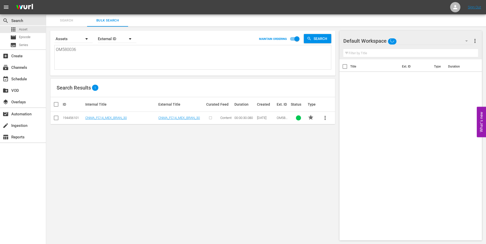
type textarea "OM58003"
type textarea "OM5800"
type textarea "OM580"
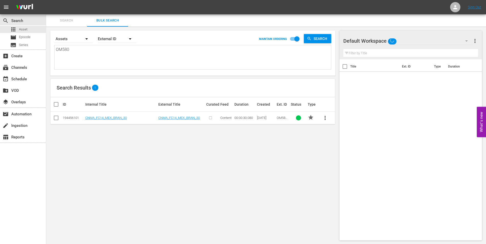
type textarea "OM58"
type textarea "OM5"
type textarea "OM"
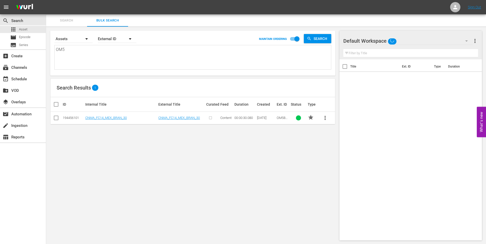
type textarea "OM"
type textarea "O"
paste textarea "OB5800358"
type textarea "OB5800358"
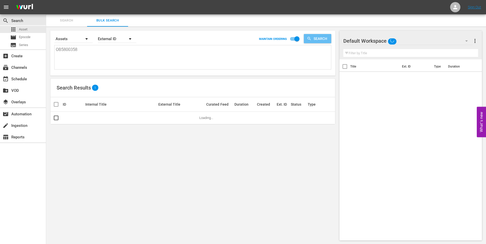
type textarea "OB5800358"
click at [323, 38] on span "Search" at bounding box center [321, 38] width 20 height 9
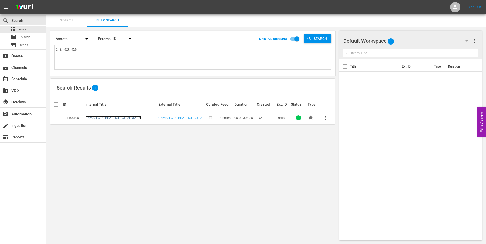
click at [122, 120] on link "CNMA_FC14_BRA_HIGH_COMEDIA_30" at bounding box center [113, 118] width 56 height 4
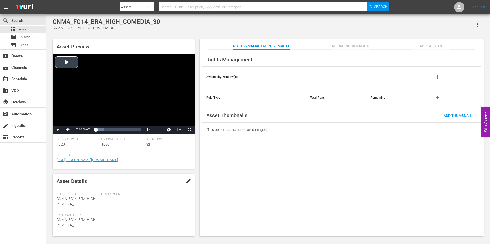
click at [72, 65] on div "Video Player" at bounding box center [124, 90] width 142 height 72
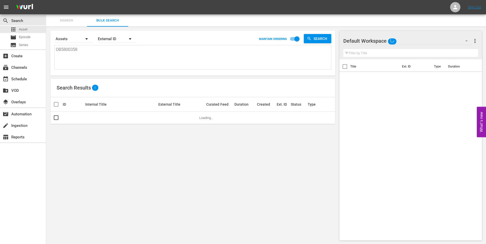
drag, startPoint x: 104, startPoint y: 43, endPoint x: 99, endPoint y: 51, distance: 9.7
click at [99, 51] on div "Search By Assets Order By External ID MAINTAIN ORDERING Search OB5800358 OB5800…" at bounding box center [192, 51] width 277 height 37
click at [97, 51] on textarea "OB5800358" at bounding box center [193, 58] width 275 height 23
drag, startPoint x: 94, startPoint y: 50, endPoint x: 36, endPoint y: 48, distance: 58.2
click at [46, 0] on div "search Search apps Asset movie Episode subtitles Series add_box Create subscrip…" at bounding box center [266, 0] width 440 height 0
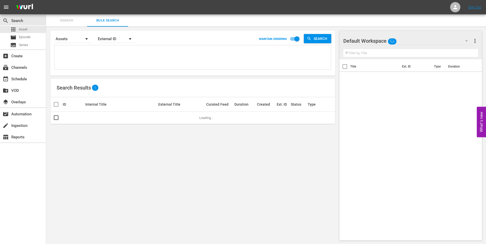
drag, startPoint x: 70, startPoint y: 46, endPoint x: 73, endPoint y: 46, distance: 2.8
drag, startPoint x: 73, startPoint y: 46, endPoint x: 52, endPoint y: 54, distance: 22.5
click at [52, 54] on div "Search By Assets Order By External ID MAINTAIN ORDERING Search" at bounding box center [192, 53] width 285 height 45
click at [69, 51] on textarea at bounding box center [193, 58] width 275 height 23
paste textarea "OM5800365"
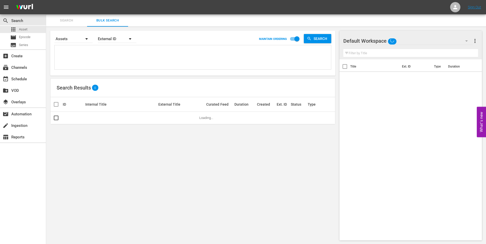
type textarea "OM5800365"
click at [317, 35] on span "Search" at bounding box center [321, 38] width 20 height 9
click at [126, 119] on link "CNMA_FC14_MEX_HIGH_COMEDIA_30" at bounding box center [113, 118] width 56 height 4
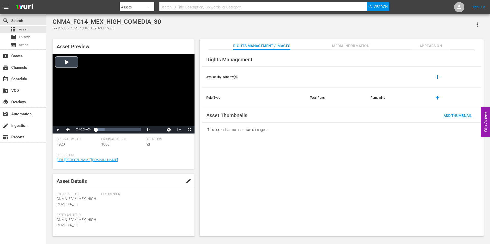
click at [57, 65] on div "Video Player" at bounding box center [124, 90] width 142 height 72
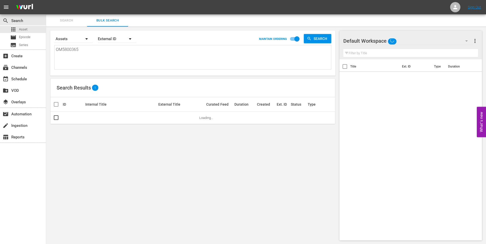
drag, startPoint x: 85, startPoint y: 49, endPoint x: 48, endPoint y: 48, distance: 36.6
click at [49, 48] on div "Search By Assets Order By External ID MAINTAIN ORDERING Search OM5800365 OM5800…" at bounding box center [192, 136] width 293 height 218
paste textarea "OB5800357"
type textarea "OB5800357"
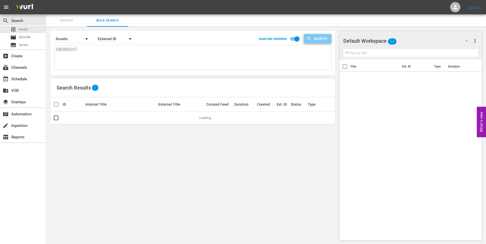
click at [315, 39] on span "Search" at bounding box center [321, 38] width 20 height 9
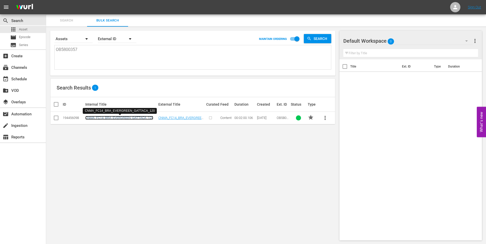
click at [115, 116] on link "CNMA_FC14_BRA_EVERGREEN_GATTACA_120" at bounding box center [119, 118] width 68 height 4
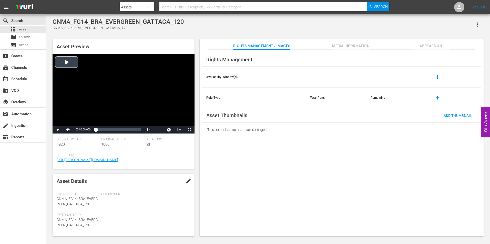
click at [69, 60] on div "Video Player" at bounding box center [124, 90] width 142 height 72
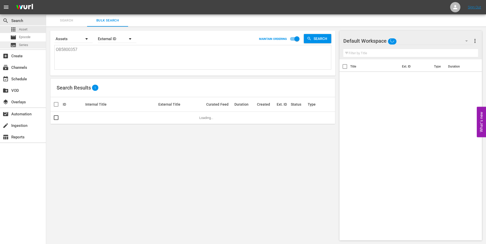
drag, startPoint x: 98, startPoint y: 48, endPoint x: 35, endPoint y: 47, distance: 62.8
click at [46, 0] on div "search Search apps Asset movie Episode subtitles Series add_box Create subscrip…" at bounding box center [266, 0] width 440 height 0
paste textarea "OB5800356"
type textarea "OB5800356"
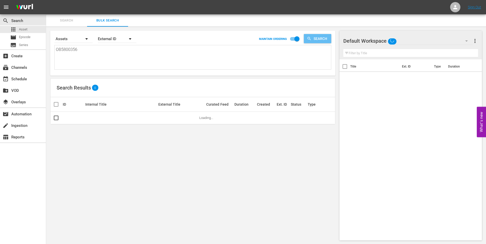
click at [317, 37] on span "Search" at bounding box center [321, 38] width 20 height 9
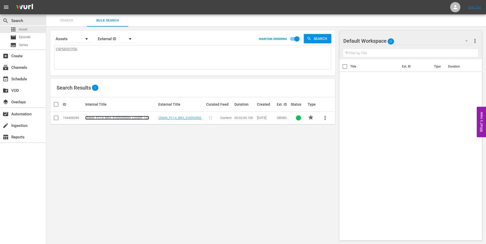
click at [139, 116] on link "CNMA_FC14_BRA_EVERGREEN_LOSER_120" at bounding box center [117, 118] width 64 height 4
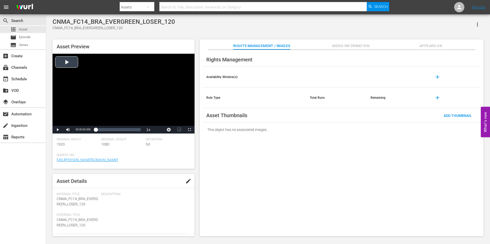
click at [64, 63] on div "Video Player" at bounding box center [124, 90] width 142 height 72
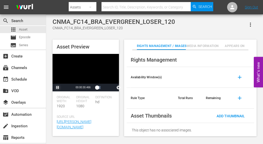
click at [58, 87] on span "Video Player" at bounding box center [58, 87] width 0 height 0
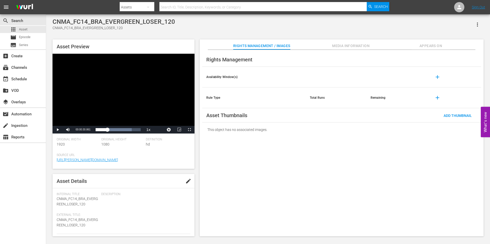
click at [99, 108] on div "Video Player" at bounding box center [124, 90] width 142 height 72
click at [115, 71] on div "Video Player" at bounding box center [124, 90] width 142 height 72
click at [106, 60] on div "Video Player" at bounding box center [124, 90] width 142 height 72
click at [125, 109] on div "Video Player" at bounding box center [124, 90] width 142 height 72
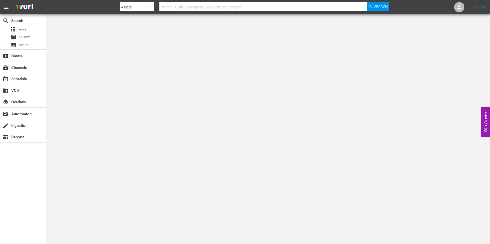
click at [187, 7] on input "text" at bounding box center [262, 7] width 207 height 12
click at [14, 28] on span "apps" at bounding box center [13, 29] width 6 height 6
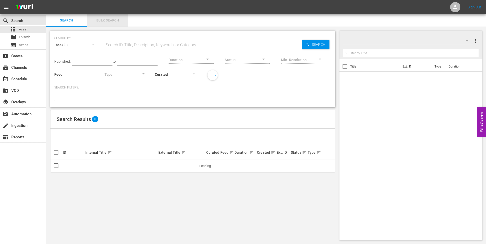
click at [115, 26] on button "Bulk Search" at bounding box center [107, 20] width 41 height 12
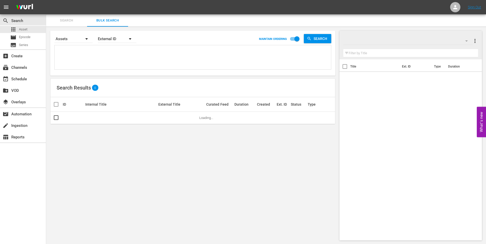
click at [130, 55] on textarea at bounding box center [193, 58] width 275 height 23
paste textarea "OM5800367"
type textarea "OM5800367"
click at [328, 38] on span "Search" at bounding box center [321, 38] width 20 height 9
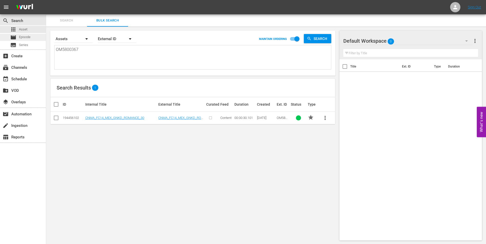
drag, startPoint x: 119, startPoint y: 53, endPoint x: 6, endPoint y: 37, distance: 113.6
click at [46, 0] on div "search Search apps Asset movie Episode subtitles Series add_box Create subscrip…" at bounding box center [266, 0] width 440 height 0
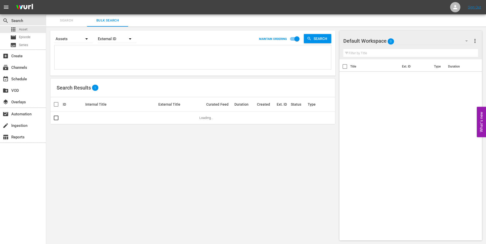
paste textarea "OB5800360"
type textarea "OB5800360"
click at [322, 37] on span "Search" at bounding box center [321, 38] width 20 height 9
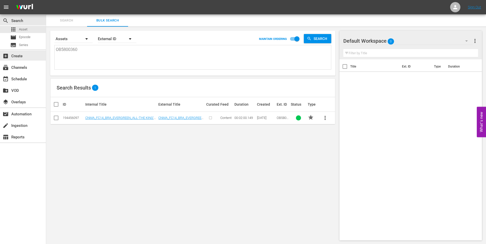
drag, startPoint x: 149, startPoint y: 56, endPoint x: -1, endPoint y: 58, distance: 149.8
click at [0, 58] on html "menu Sign Out search Search apps Asset movie Episode subtitles Series add_box C…" at bounding box center [243, 122] width 486 height 244
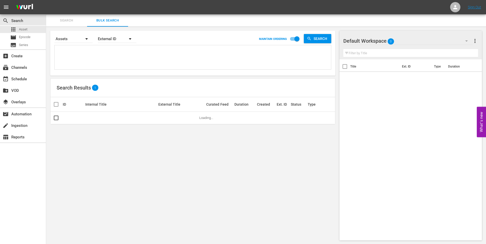
paste textarea "OB5800359"
type textarea "OB5800359"
click at [320, 38] on span "Search" at bounding box center [321, 38] width 20 height 9
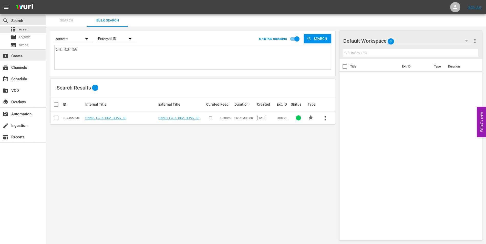
drag, startPoint x: 101, startPoint y: 55, endPoint x: 17, endPoint y: 51, distance: 84.8
click at [46, 0] on div "search Search apps Asset movie Episode subtitles Series add_box Create subscrip…" at bounding box center [266, 0] width 440 height 0
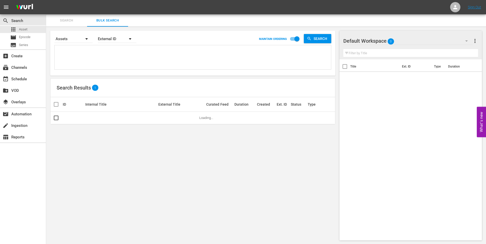
drag, startPoint x: 53, startPoint y: 55, endPoint x: 143, endPoint y: 55, distance: 90.7
click at [143, 55] on textarea at bounding box center [193, 58] width 275 height 23
paste textarea "OB5800358"
type textarea "OB5800358"
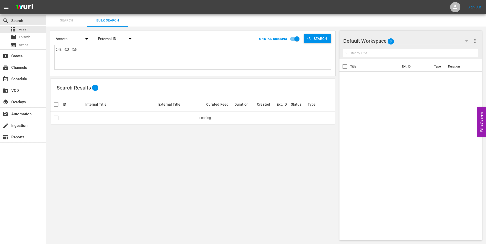
click at [315, 42] on span "Search" at bounding box center [321, 38] width 20 height 9
click at [319, 39] on span "Search" at bounding box center [321, 38] width 20 height 9
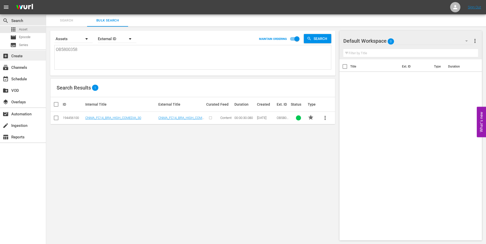
drag, startPoint x: 107, startPoint y: 55, endPoint x: 9, endPoint y: 55, distance: 97.8
click at [46, 0] on div "search Search apps Asset movie Episode subtitles Series add_box Create subscrip…" at bounding box center [266, 0] width 440 height 0
paste textarea "OB5800357"
type textarea "OB5800357"
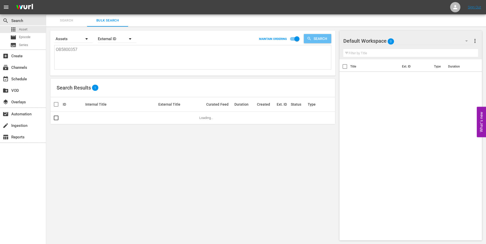
type textarea "OB5800357"
click at [310, 37] on icon "button" at bounding box center [309, 38] width 5 height 5
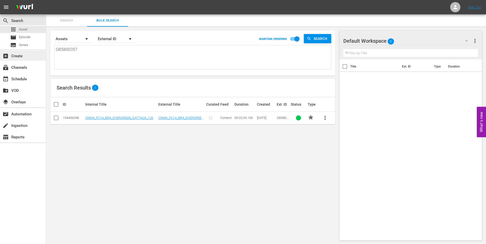
drag, startPoint x: 95, startPoint y: 50, endPoint x: 9, endPoint y: 60, distance: 85.6
click at [46, 0] on div "search Search apps Asset movie Episode subtitles Series add_box Create subscrip…" at bounding box center [266, 0] width 440 height 0
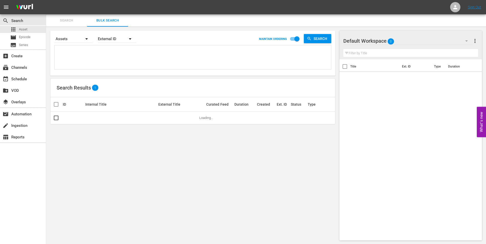
click at [157, 58] on textarea at bounding box center [193, 58] width 275 height 23
paste textarea "OB5800356"
type textarea "OB5800356"
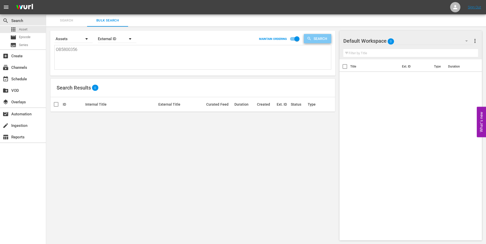
click at [324, 42] on span "Search" at bounding box center [321, 38] width 20 height 9
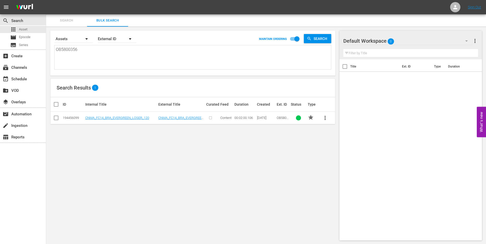
drag, startPoint x: 120, startPoint y: 54, endPoint x: 105, endPoint y: 53, distance: 14.4
click at [101, 53] on textarea "OB5800356" at bounding box center [193, 58] width 275 height 23
drag, startPoint x: 131, startPoint y: 58, endPoint x: 47, endPoint y: 62, distance: 84.1
click at [47, 62] on div "Search By Assets Order By External ID MAINTAIN ORDERING Search OB5800356 OB5800…" at bounding box center [192, 136] width 293 height 218
paste textarea "CNMA_FC14_MEX_GNKD_ROMANCE_30"
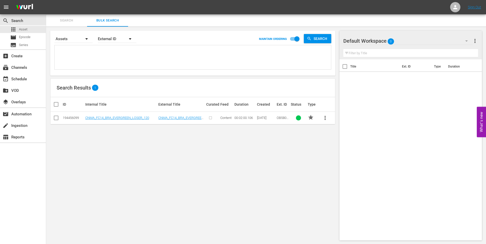
type textarea "CNMA_FC14_MEX_GNKD_ROMANCE_30"
click at [318, 40] on span "Search" at bounding box center [321, 38] width 20 height 9
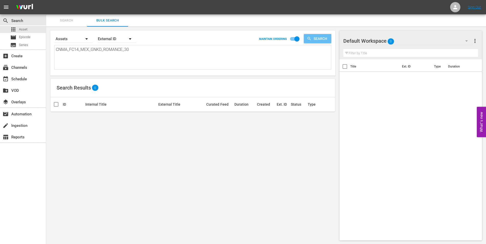
click at [324, 41] on span "Search" at bounding box center [321, 38] width 20 height 9
drag, startPoint x: 134, startPoint y: 47, endPoint x: 0, endPoint y: 53, distance: 134.6
click at [0, 53] on html "menu Sign Out search Search apps Asset movie Episode subtitles Series add_box C…" at bounding box center [243, 122] width 486 height 244
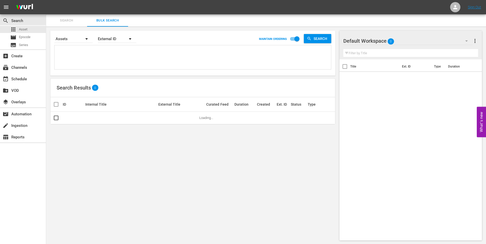
click at [203, 57] on textarea at bounding box center [193, 58] width 275 height 23
paste textarea "OM5800367"
type textarea "OM5800367"
drag, startPoint x: 321, startPoint y: 40, endPoint x: 318, endPoint y: 42, distance: 3.6
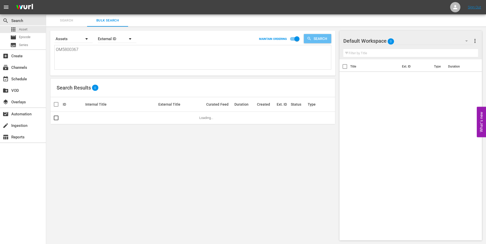
click at [321, 41] on span "Search" at bounding box center [321, 38] width 20 height 9
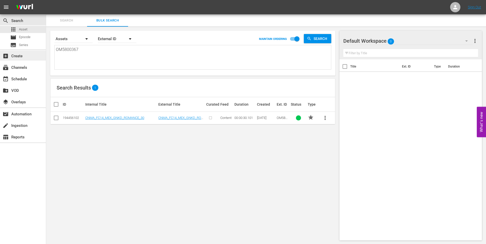
drag, startPoint x: 154, startPoint y: 47, endPoint x: 28, endPoint y: 52, distance: 125.9
click at [46, 0] on div "search Search apps Asset movie Episode subtitles Series add_box Create subscrip…" at bounding box center [266, 0] width 440 height 0
paste textarea "OM5800366"
type textarea "OM5800366"
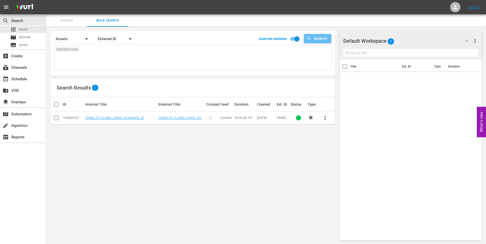
drag, startPoint x: 324, startPoint y: 43, endPoint x: 321, endPoint y: 41, distance: 3.1
click at [324, 42] on span "Search" at bounding box center [321, 38] width 20 height 9
click at [194, 59] on textarea "OM5800366" at bounding box center [193, 58] width 275 height 23
drag, startPoint x: 194, startPoint y: 59, endPoint x: 96, endPoint y: 59, distance: 97.8
drag, startPoint x: 96, startPoint y: 59, endPoint x: 60, endPoint y: 50, distance: 37.3
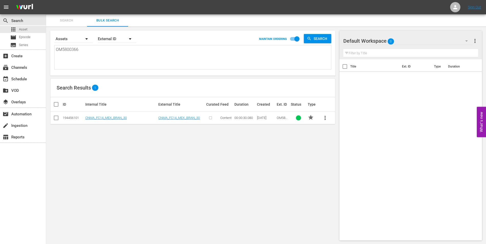
click at [60, 50] on textarea "OM5800366" at bounding box center [193, 58] width 275 height 23
type textarea "O"
paste textarea "OM5800365"
type textarea "OM5800365"
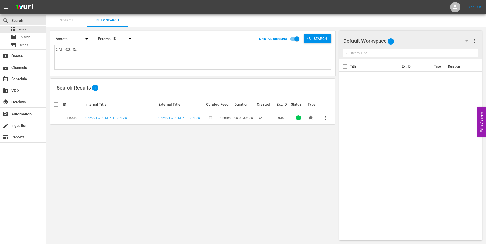
type textarea "OM5800365"
click at [326, 36] on span "Search" at bounding box center [321, 38] width 20 height 9
